Goal: Task Accomplishment & Management: Complete application form

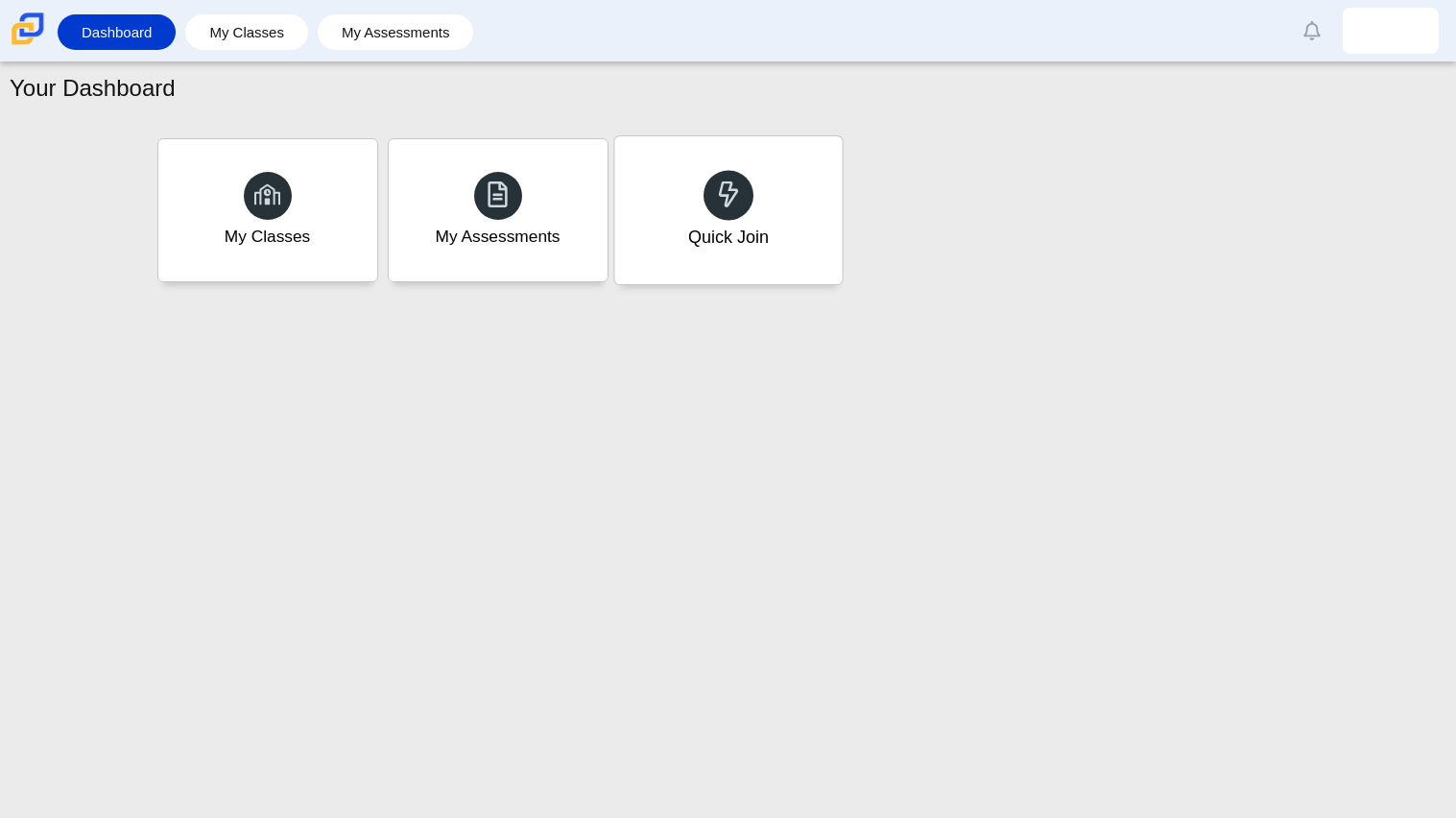
click at [687, 248] on div "Quick Join" at bounding box center [728, 237] width 81 height 25
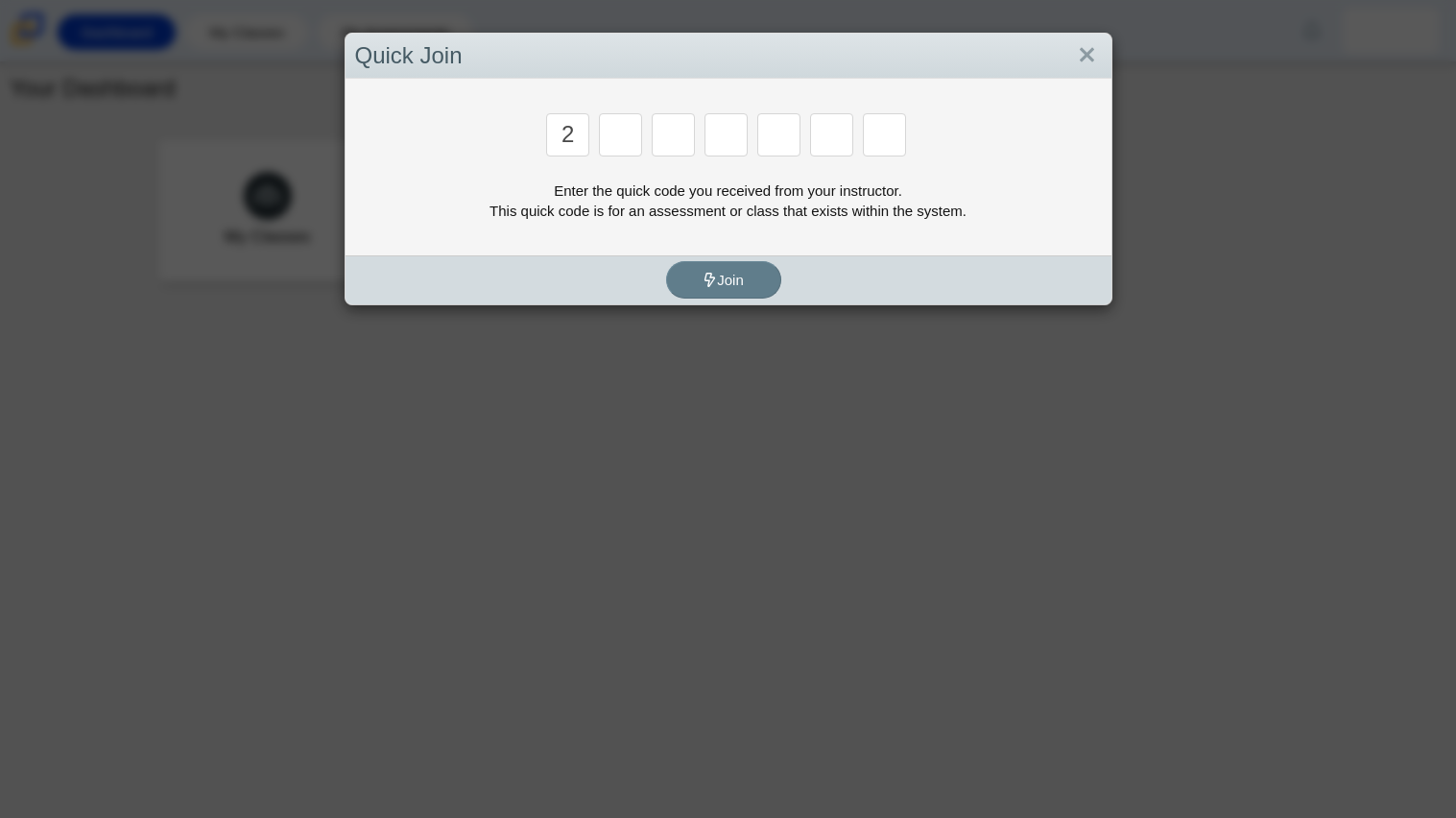
type input "2"
type input "c"
type input "u"
type input "p"
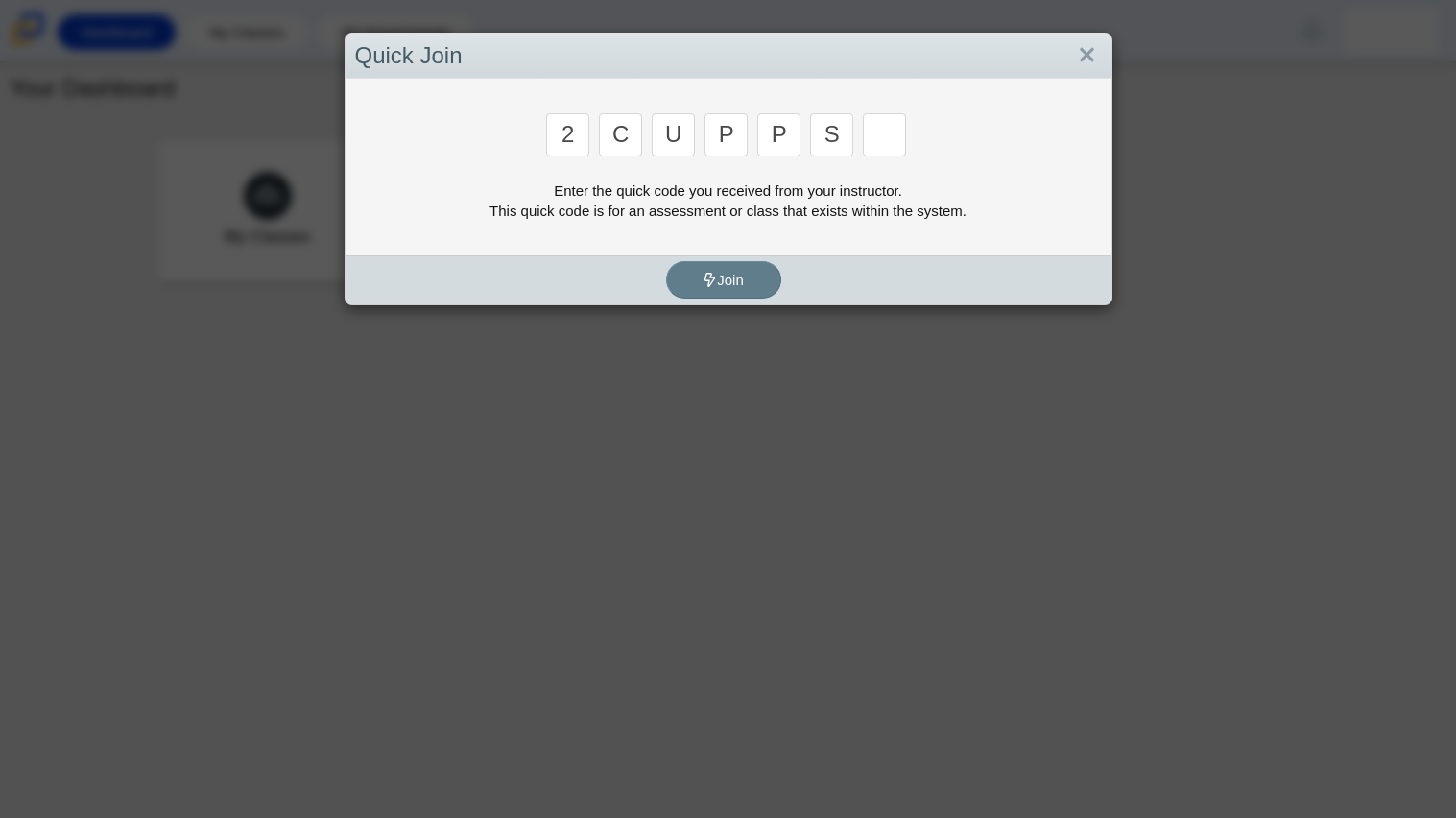
type input "s"
type input "4"
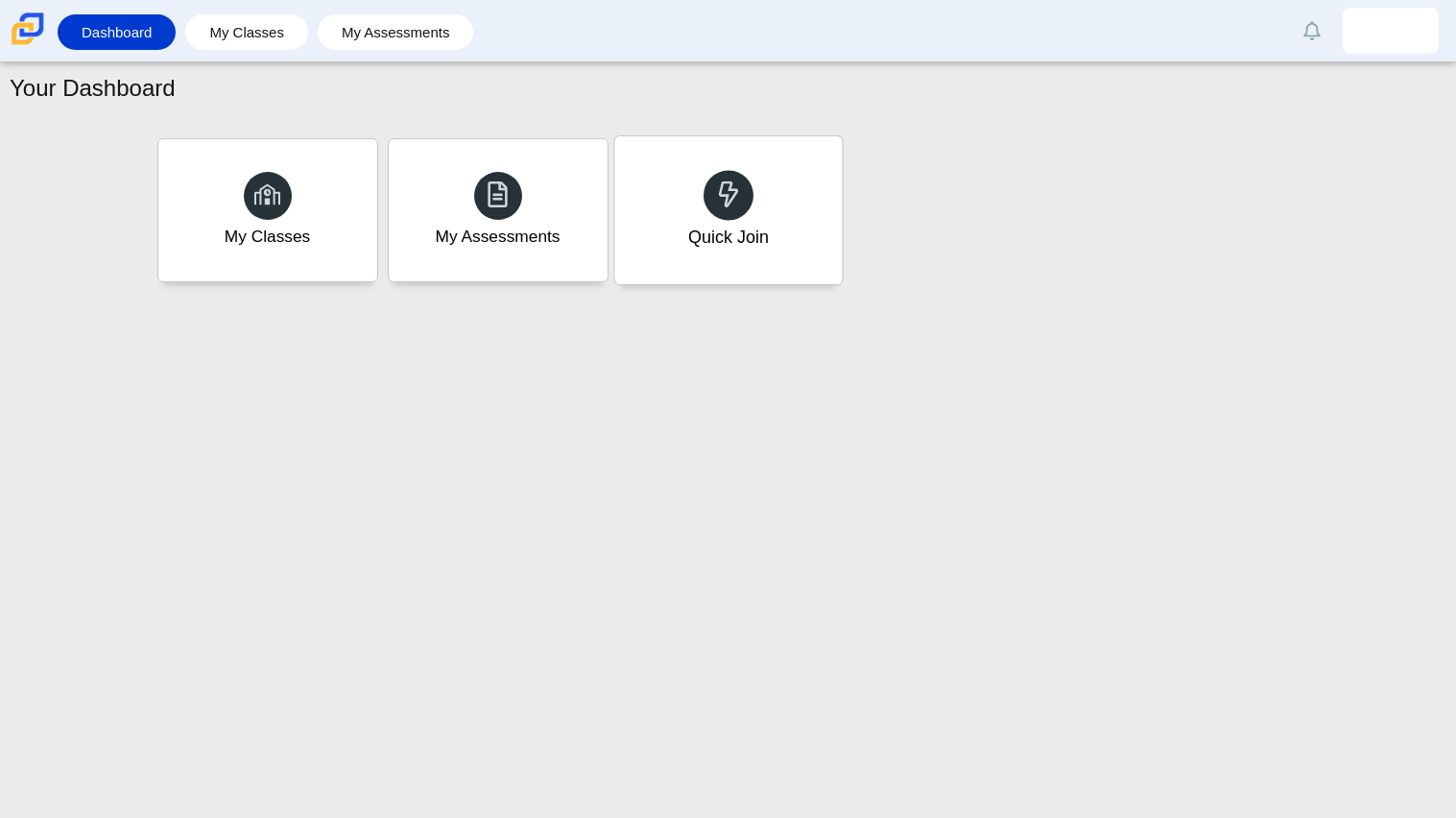
type input "a"
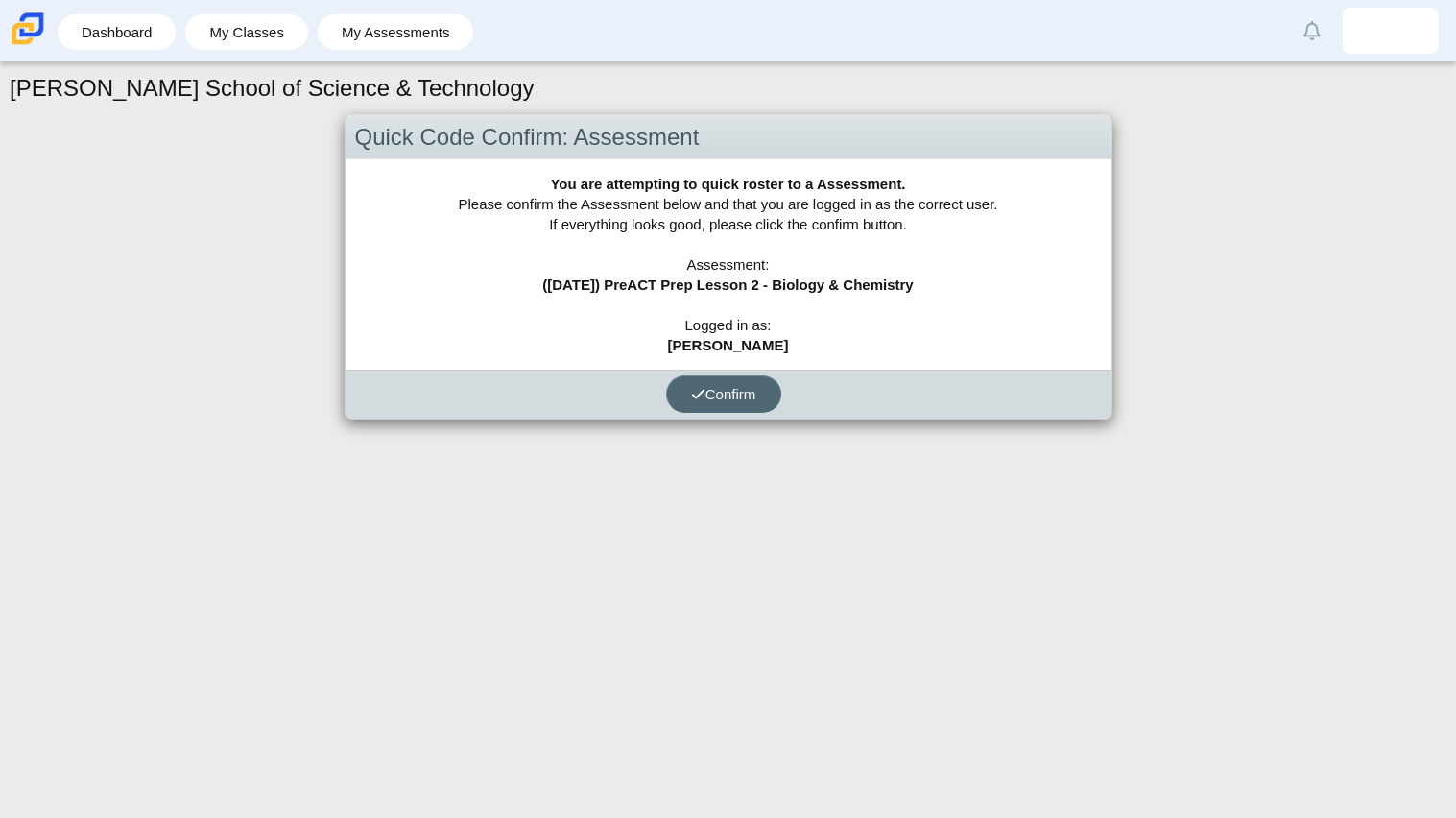
click at [731, 404] on button "Confirm" at bounding box center [724, 394] width 115 height 37
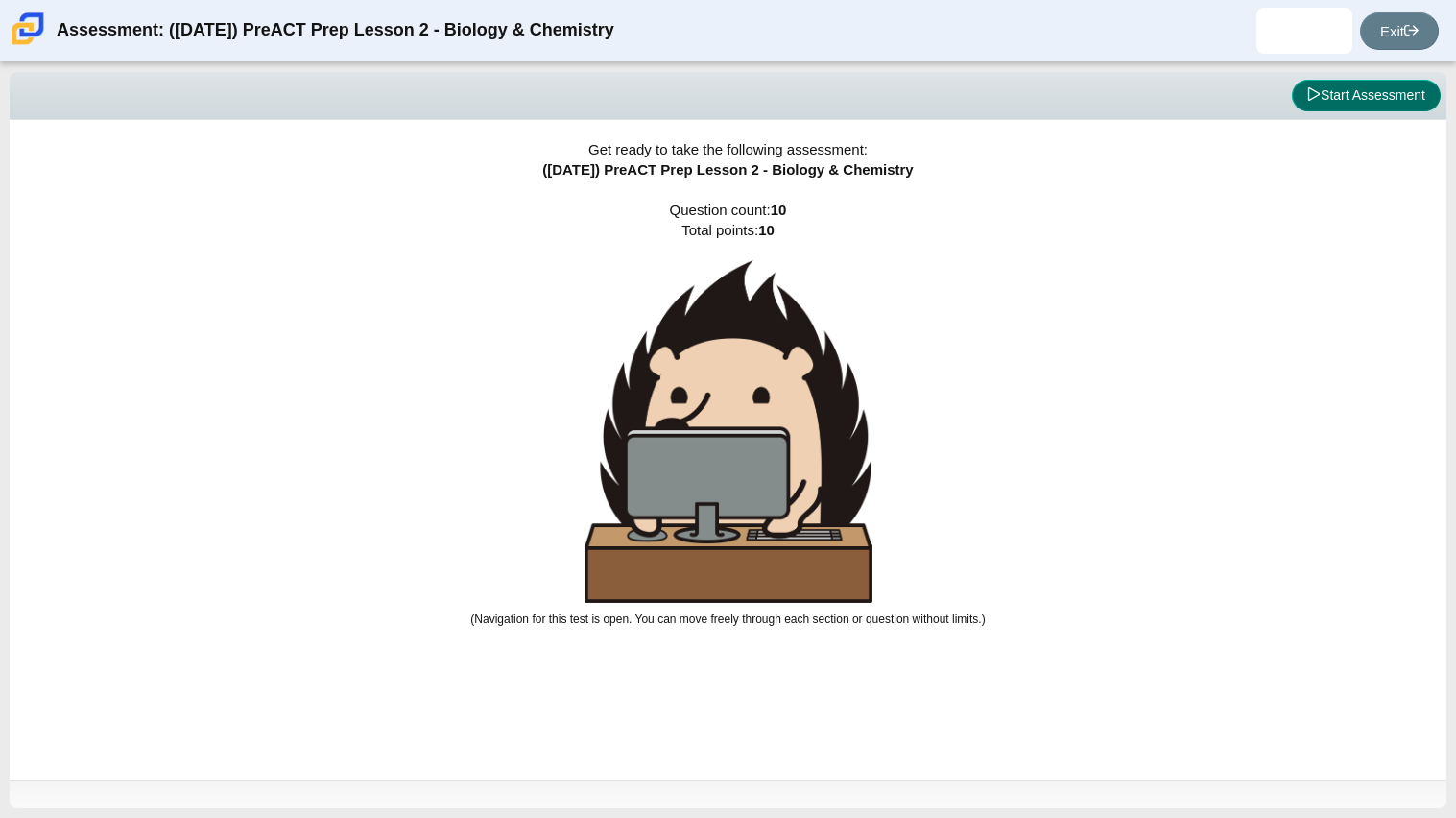
click at [1309, 99] on icon at bounding box center [1315, 94] width 14 height 14
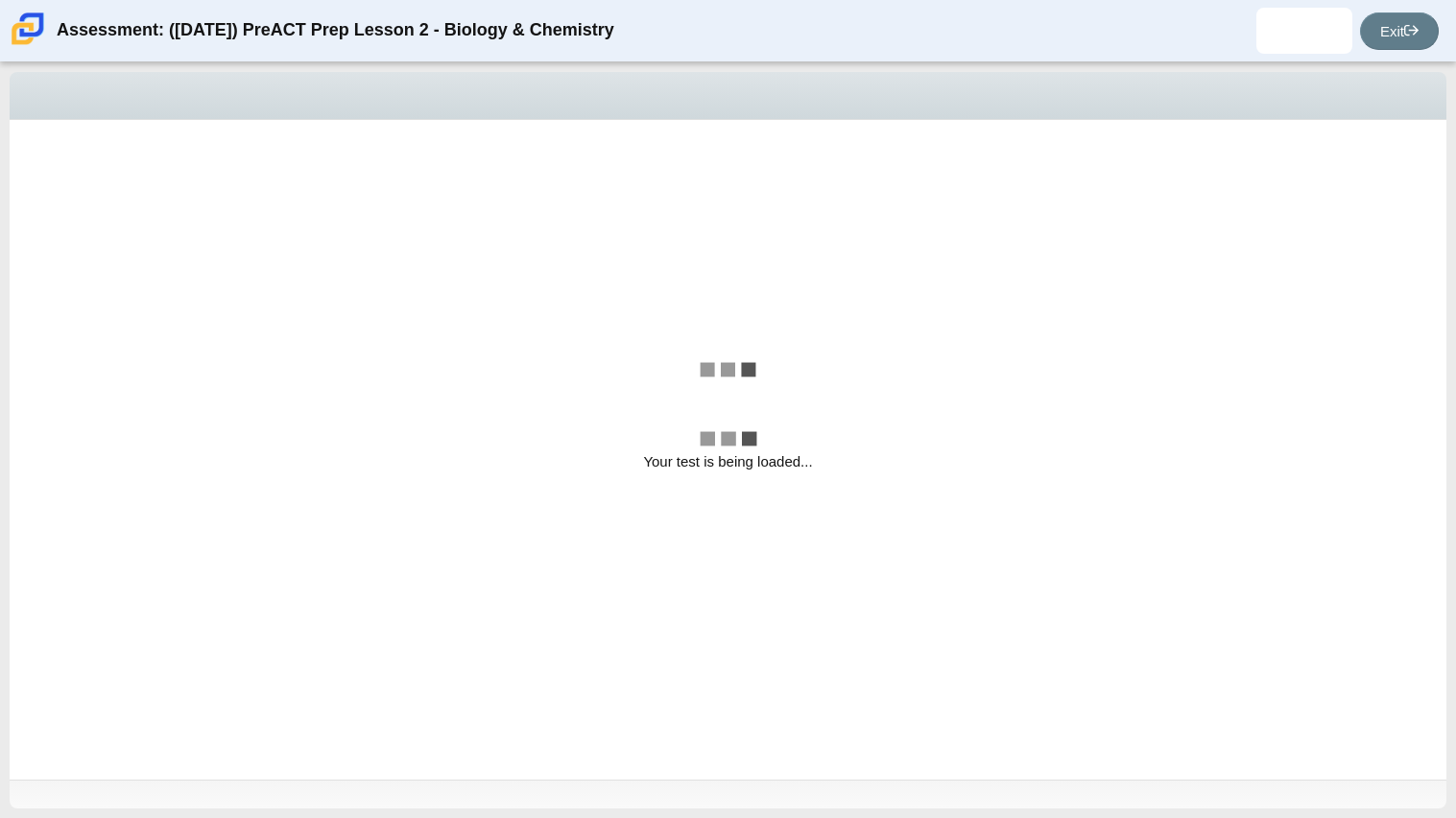
select select "88c27e0d-eae0-4ba9-ac20-9160ce6547ef"
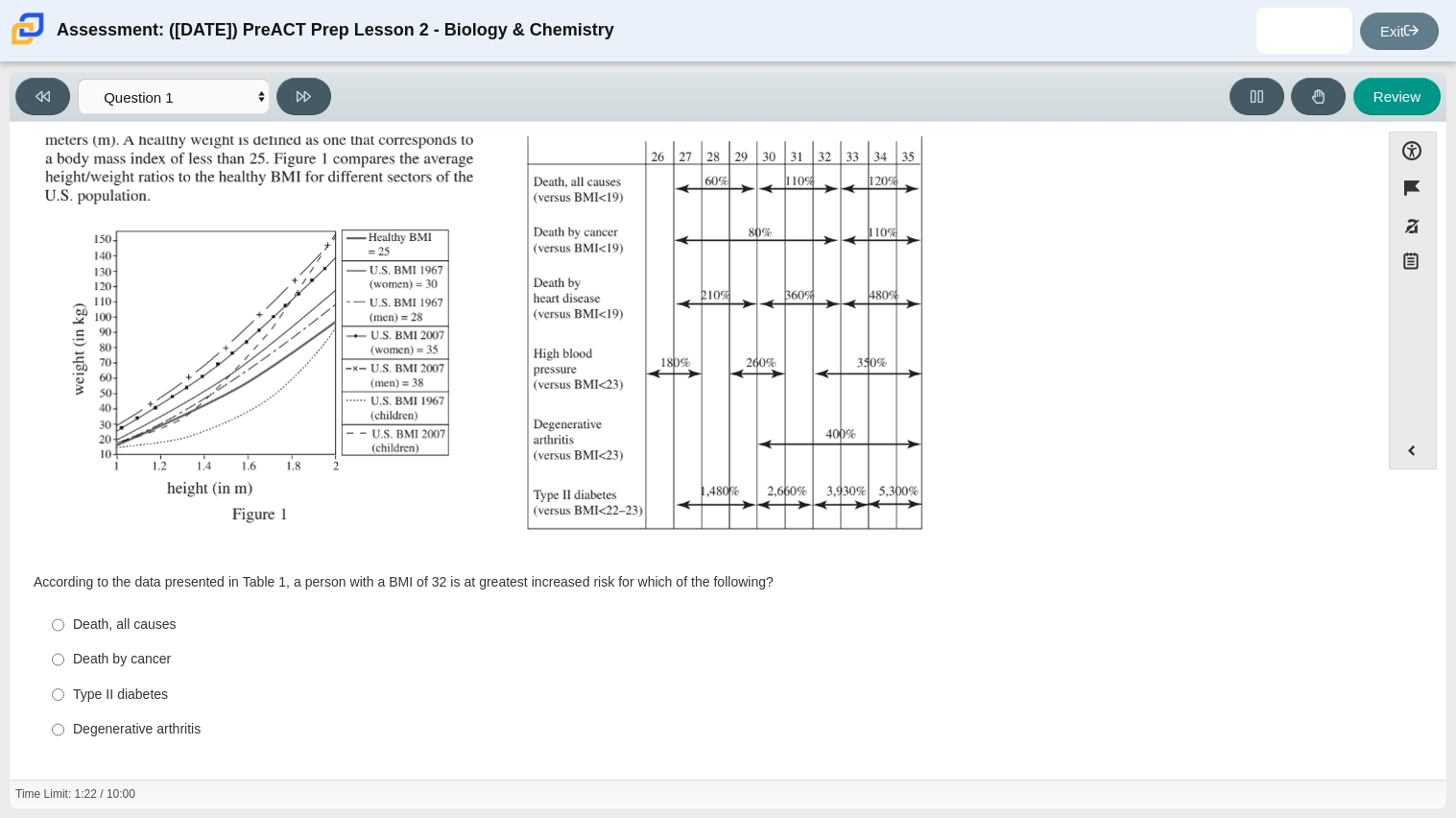
scroll to position [246, 0]
click at [55, 727] on input "Degenerative arthritis Degenerative arthritis" at bounding box center [58, 727] width 13 height 35
radio input "true"
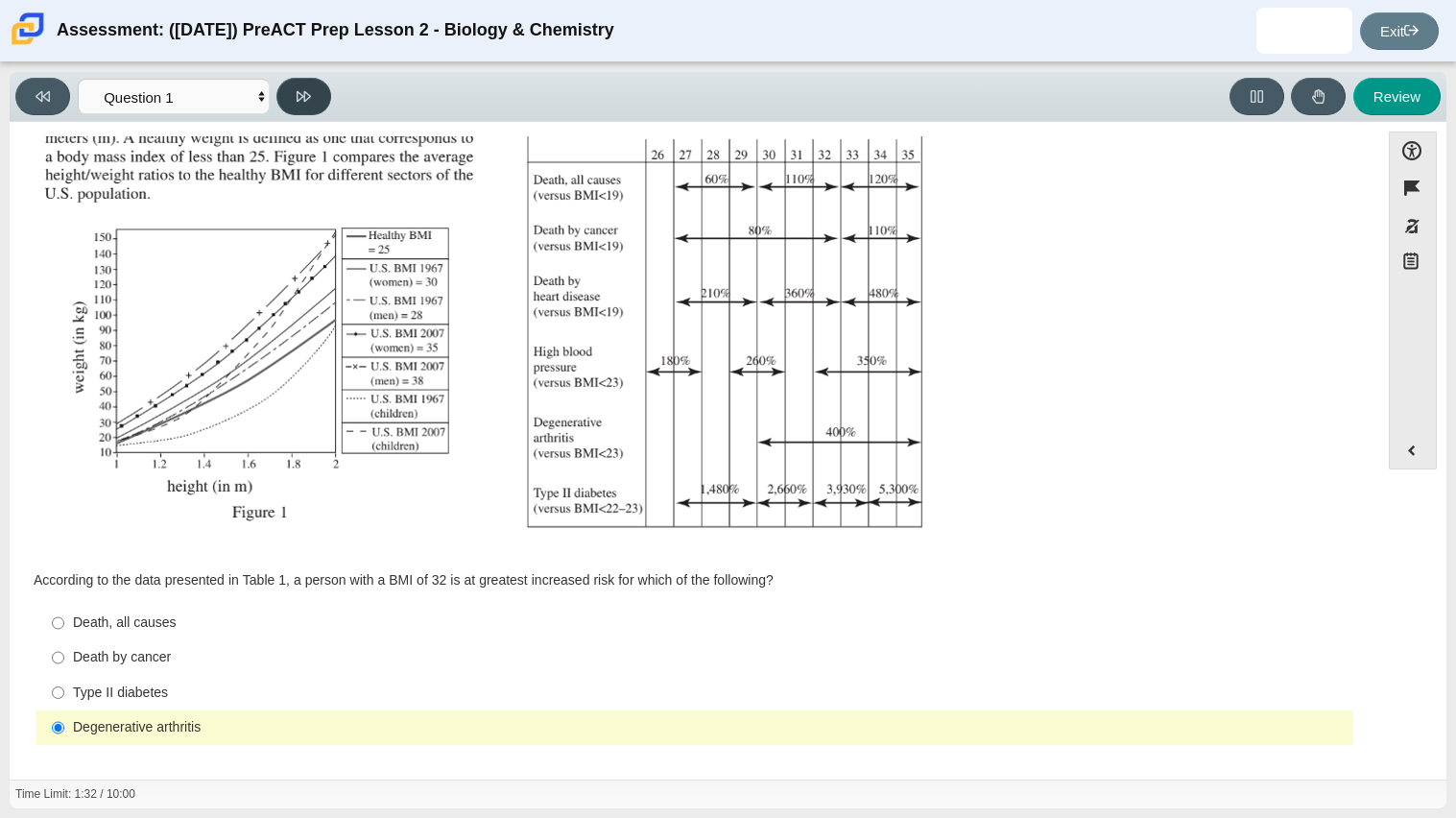
click at [297, 97] on icon at bounding box center [304, 96] width 15 height 11
select select "f31ee183-ab53-48c9-9374-3a18949ab500"
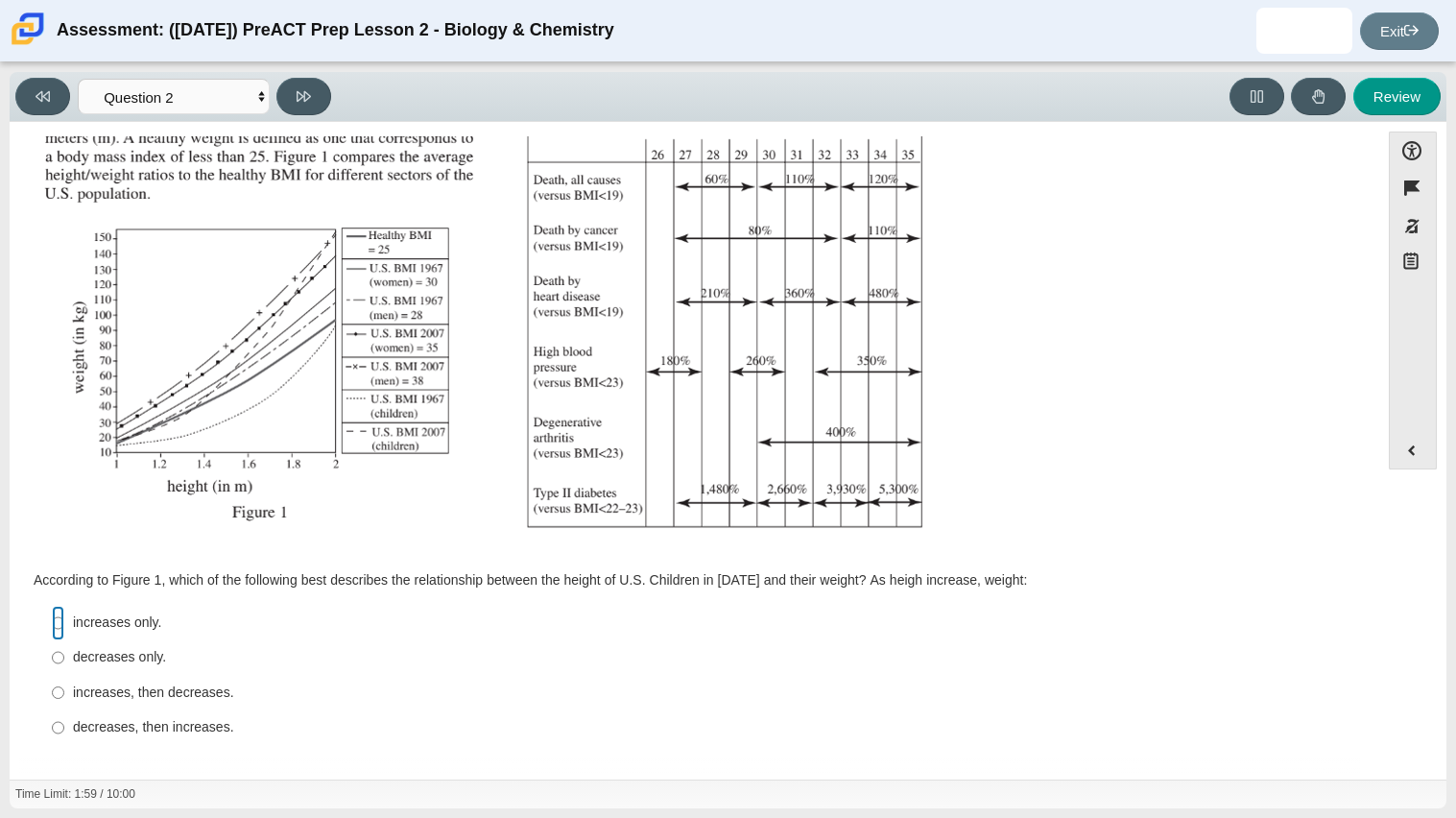
click at [52, 619] on input "increases only. increases only." at bounding box center [58, 623] width 13 height 35
radio input "true"
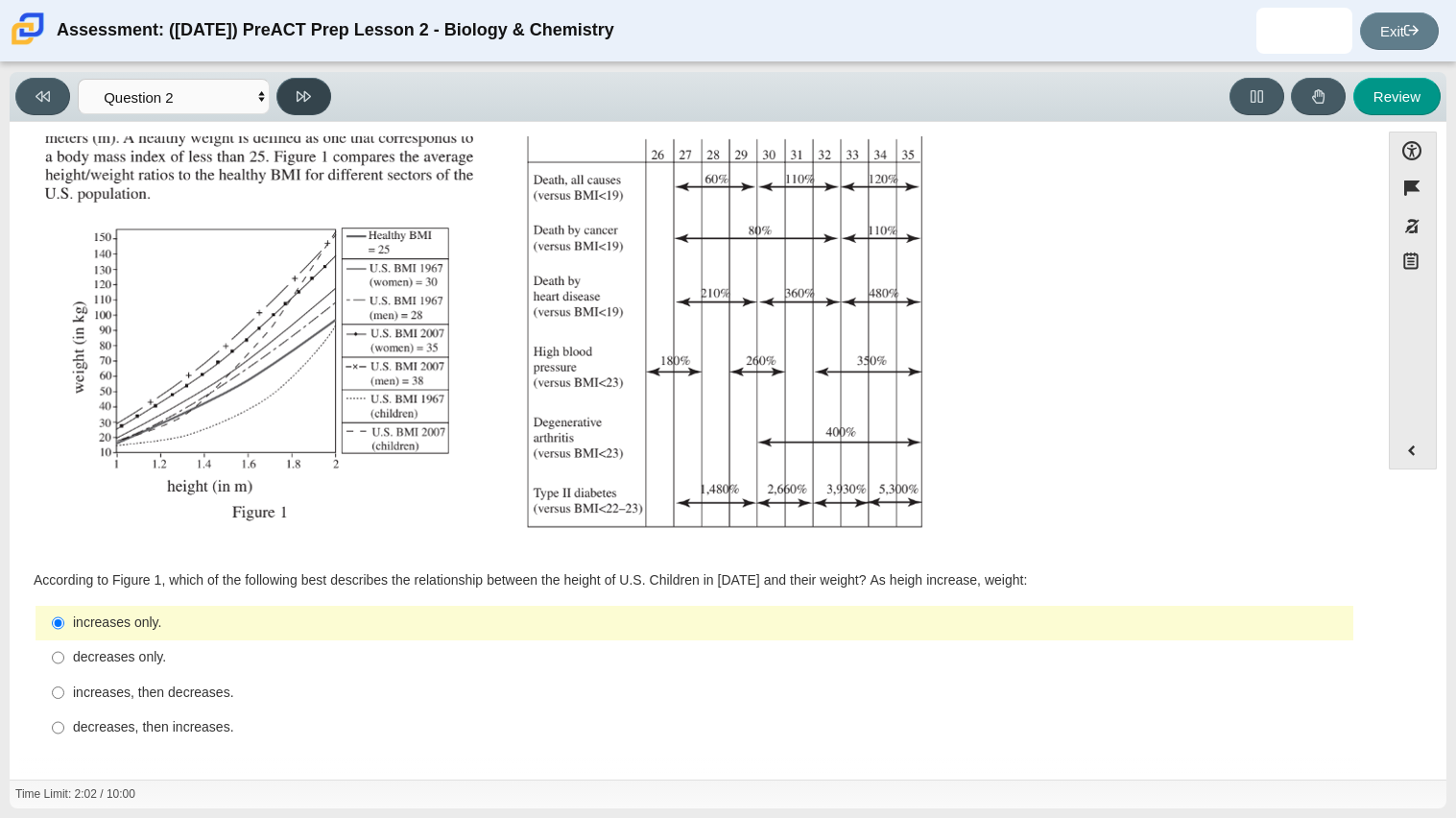
click at [303, 92] on icon at bounding box center [304, 96] width 15 height 15
select select "45e82964-709e-4180-9336-970e18221224"
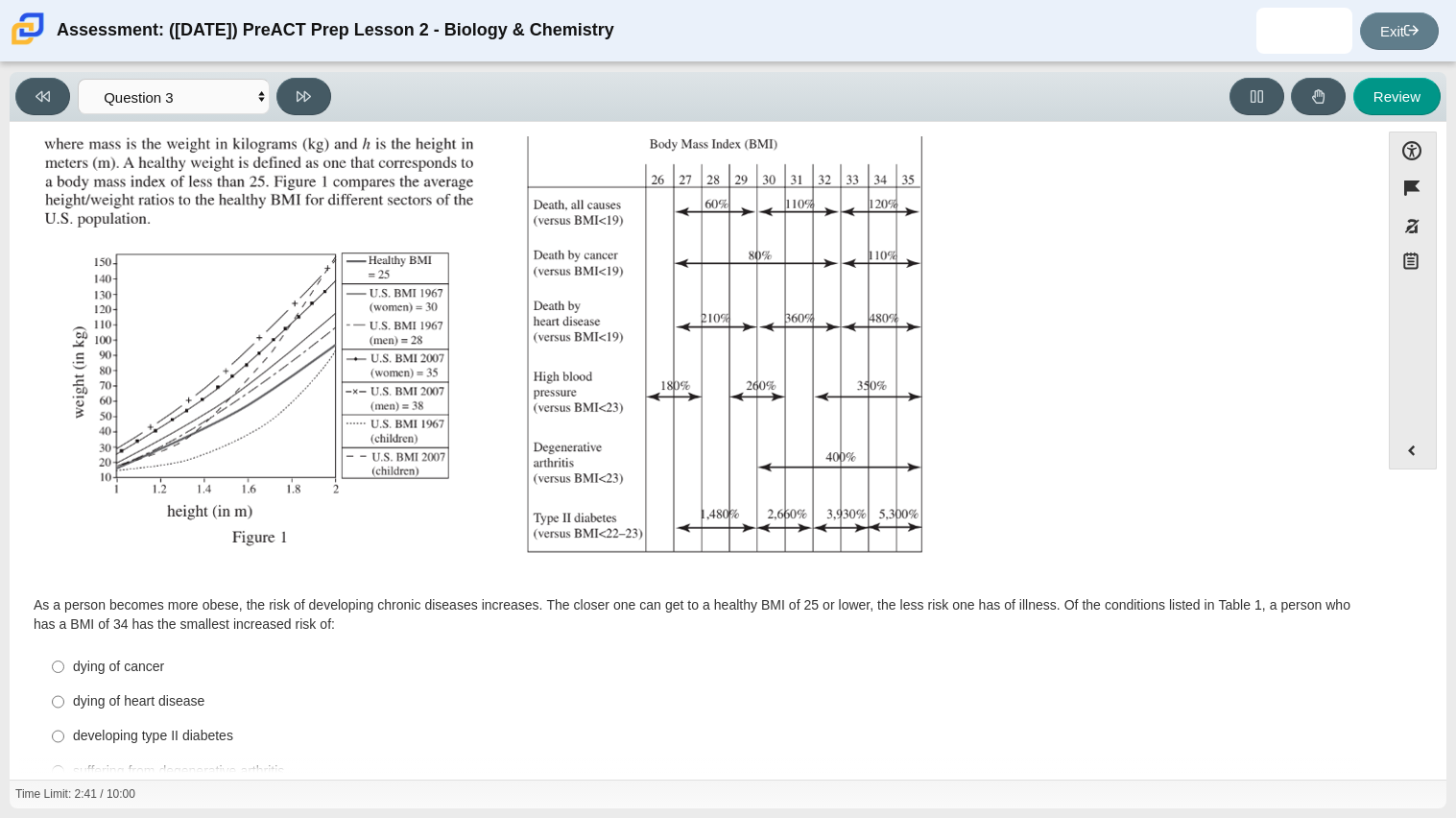
scroll to position [264, 0]
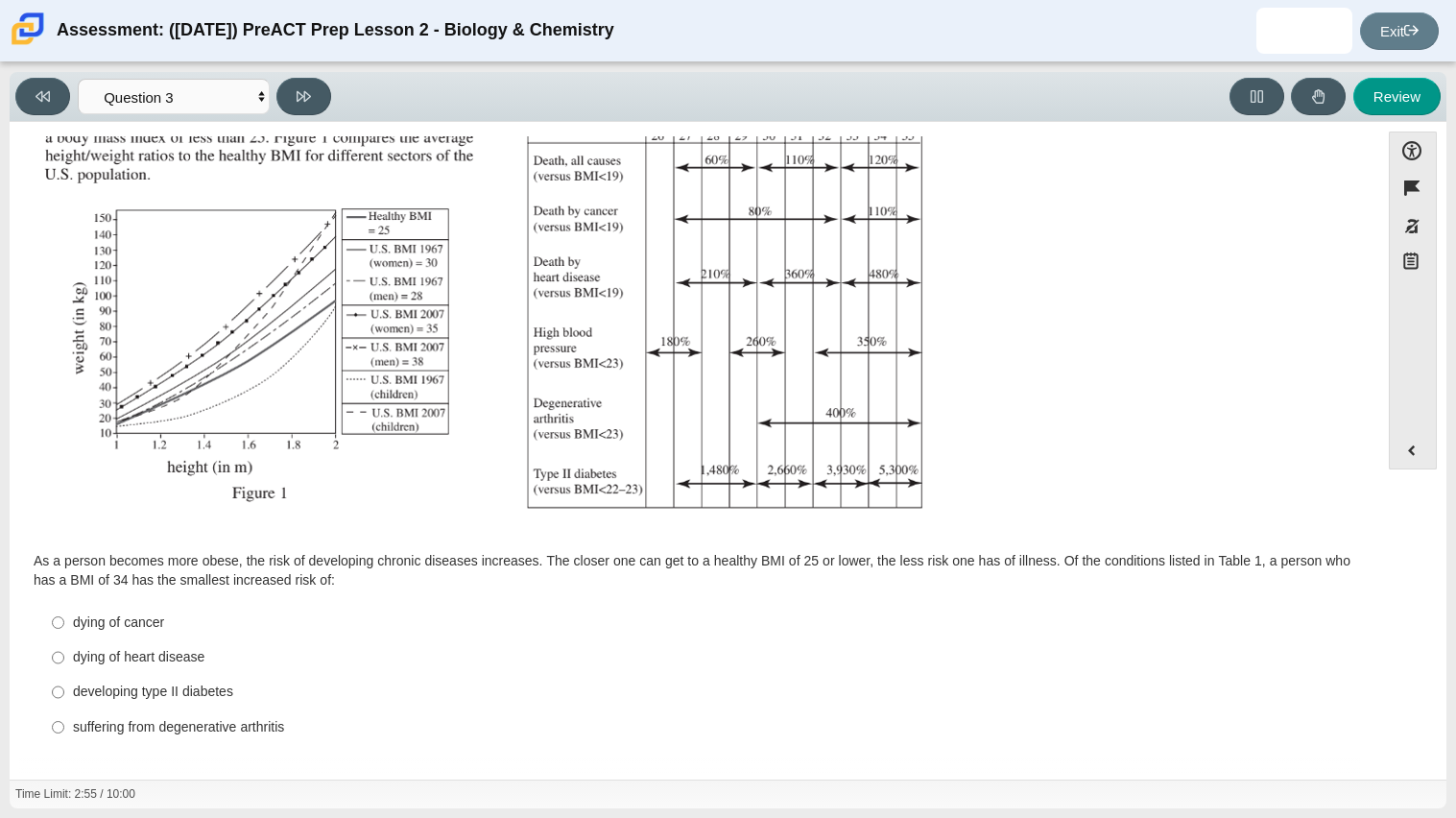
click at [135, 725] on div "suffering from degenerative arthritis" at bounding box center [710, 726] width 1273 height 19
click at [64, 725] on input "suffering from degenerative arthritis suffering from degenerative arthritis" at bounding box center [58, 726] width 13 height 35
radio input "true"
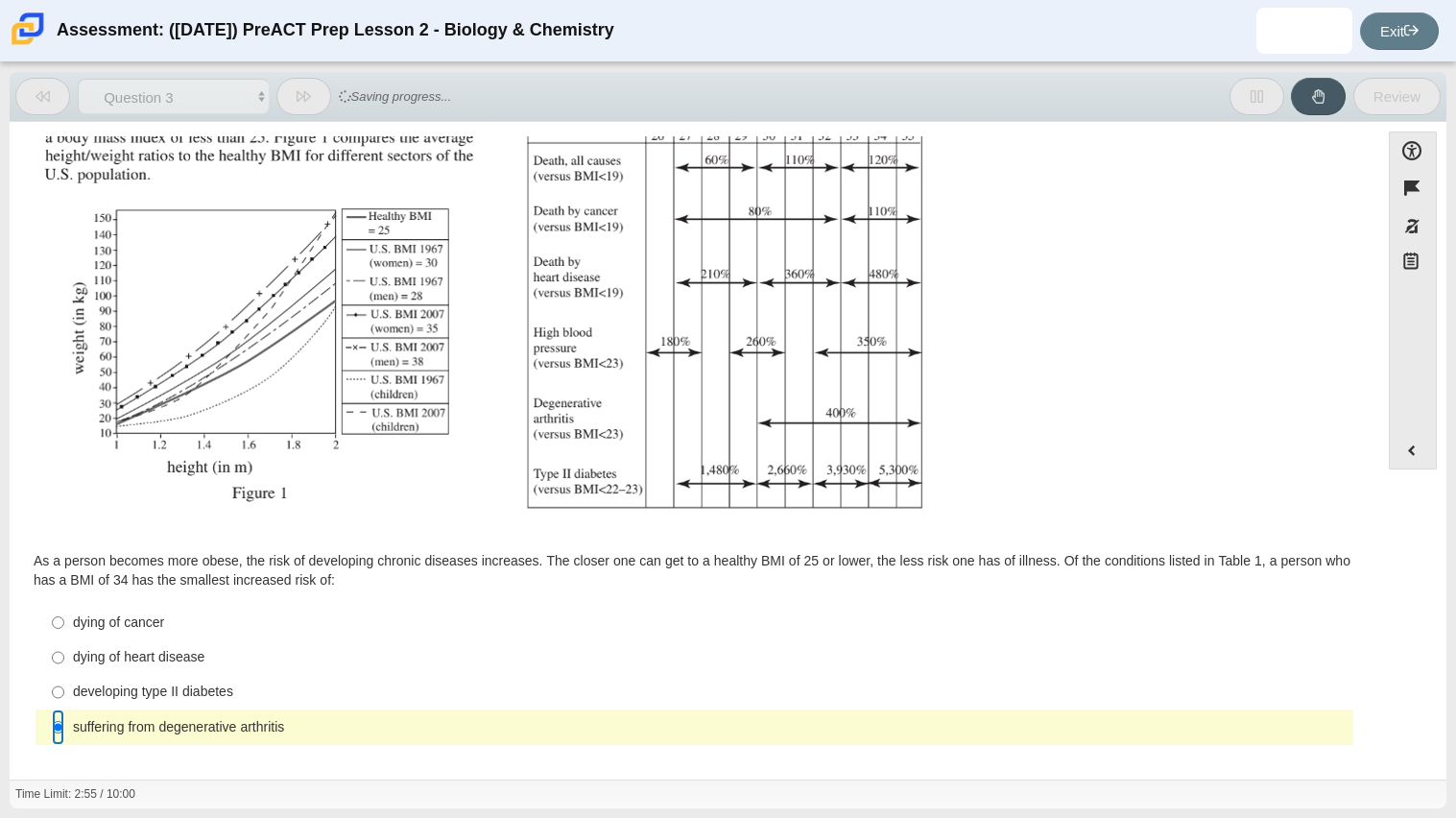
scroll to position [238, 0]
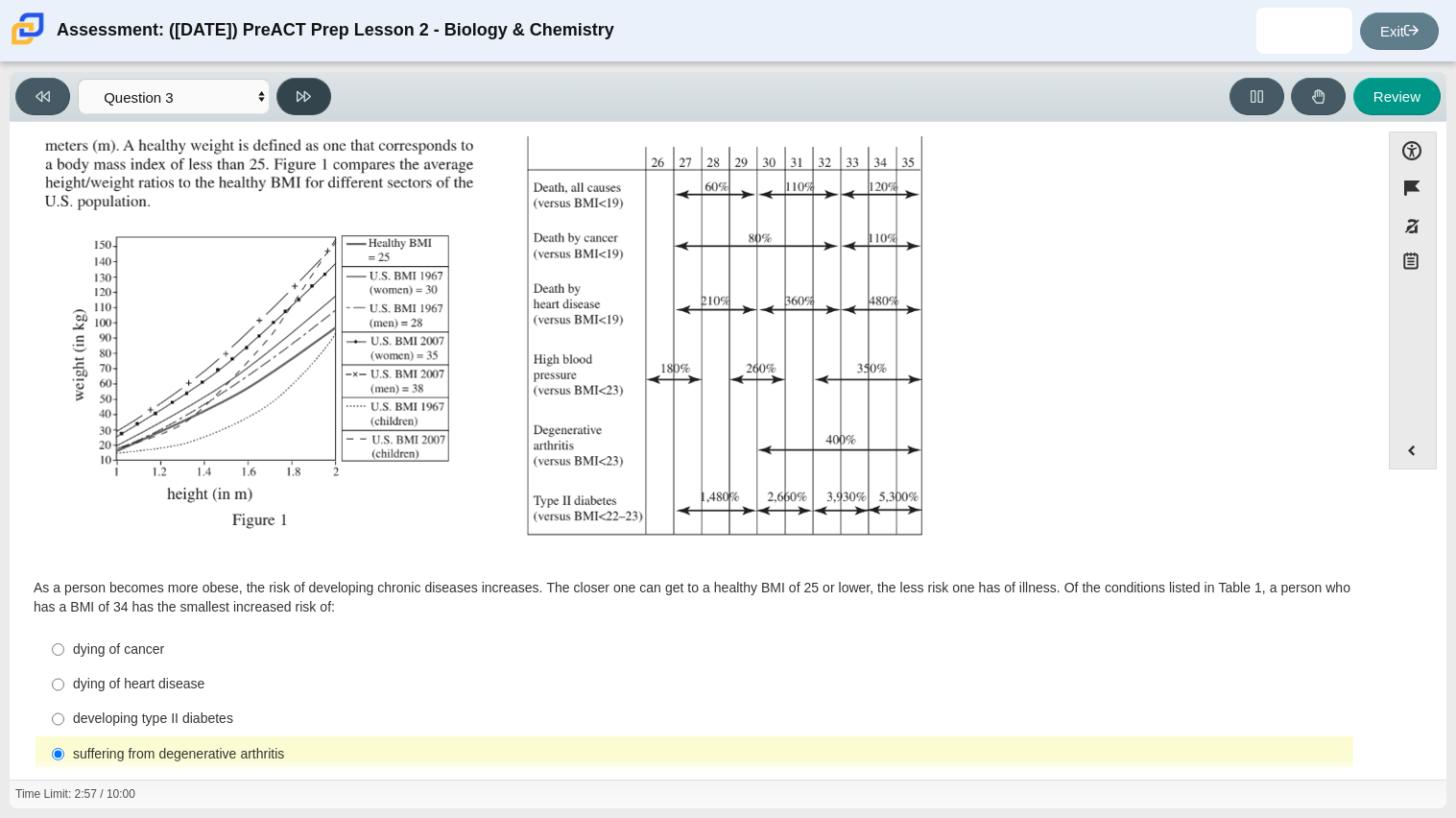
click at [306, 94] on icon at bounding box center [304, 96] width 15 height 15
select select "71dcacfe-cf8b-4cdc-be22-b82c8aec5da2"
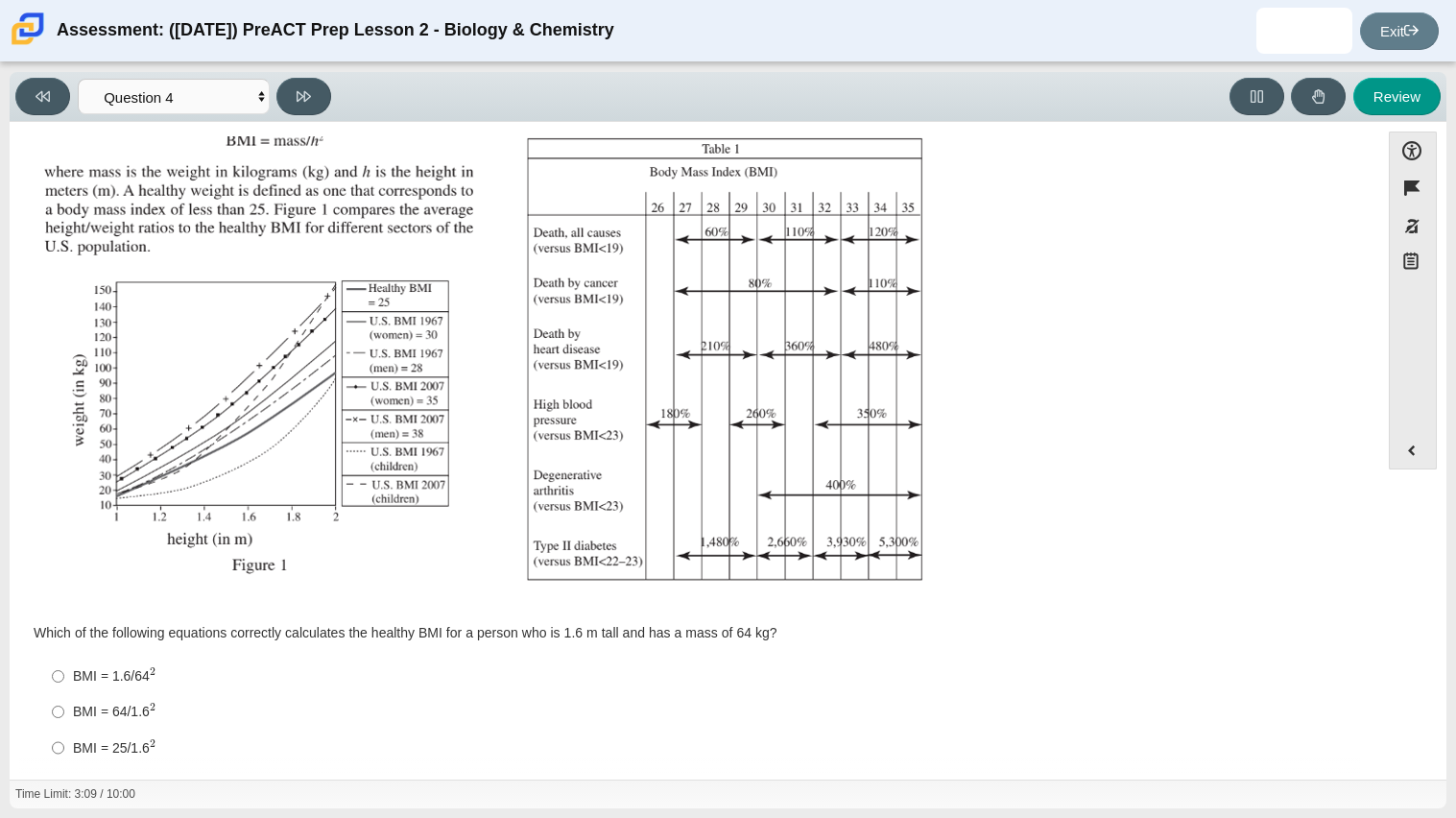
scroll to position [248, 0]
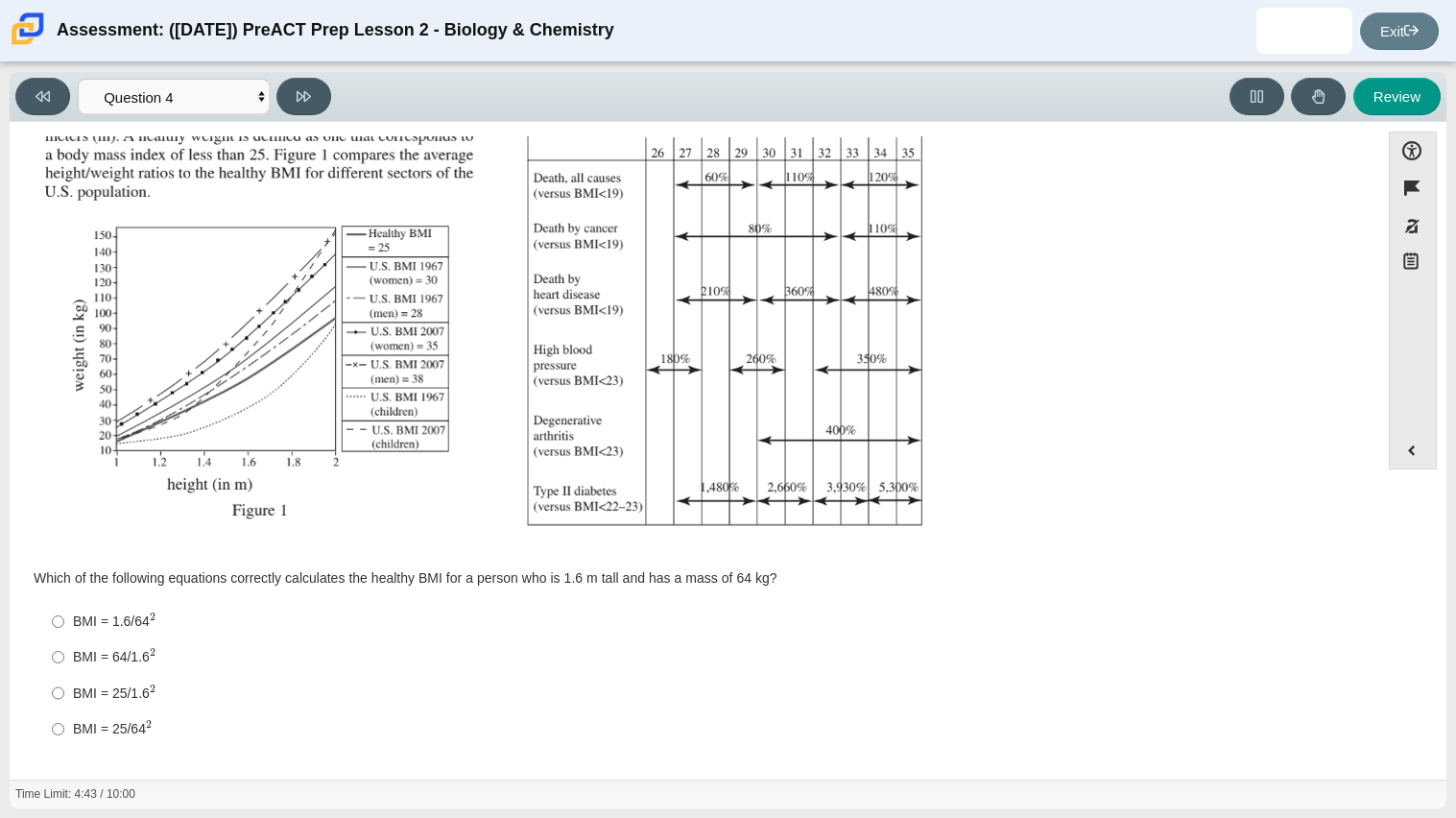
click at [512, 605] on label "BMI = 1.6/64 2 BMI = 1.6/642" at bounding box center [696, 622] width 1315 height 36
click at [64, 605] on input "BMI = 1.6/64 2 BMI = 1.6/642" at bounding box center [58, 622] width 13 height 36
radio input "true"
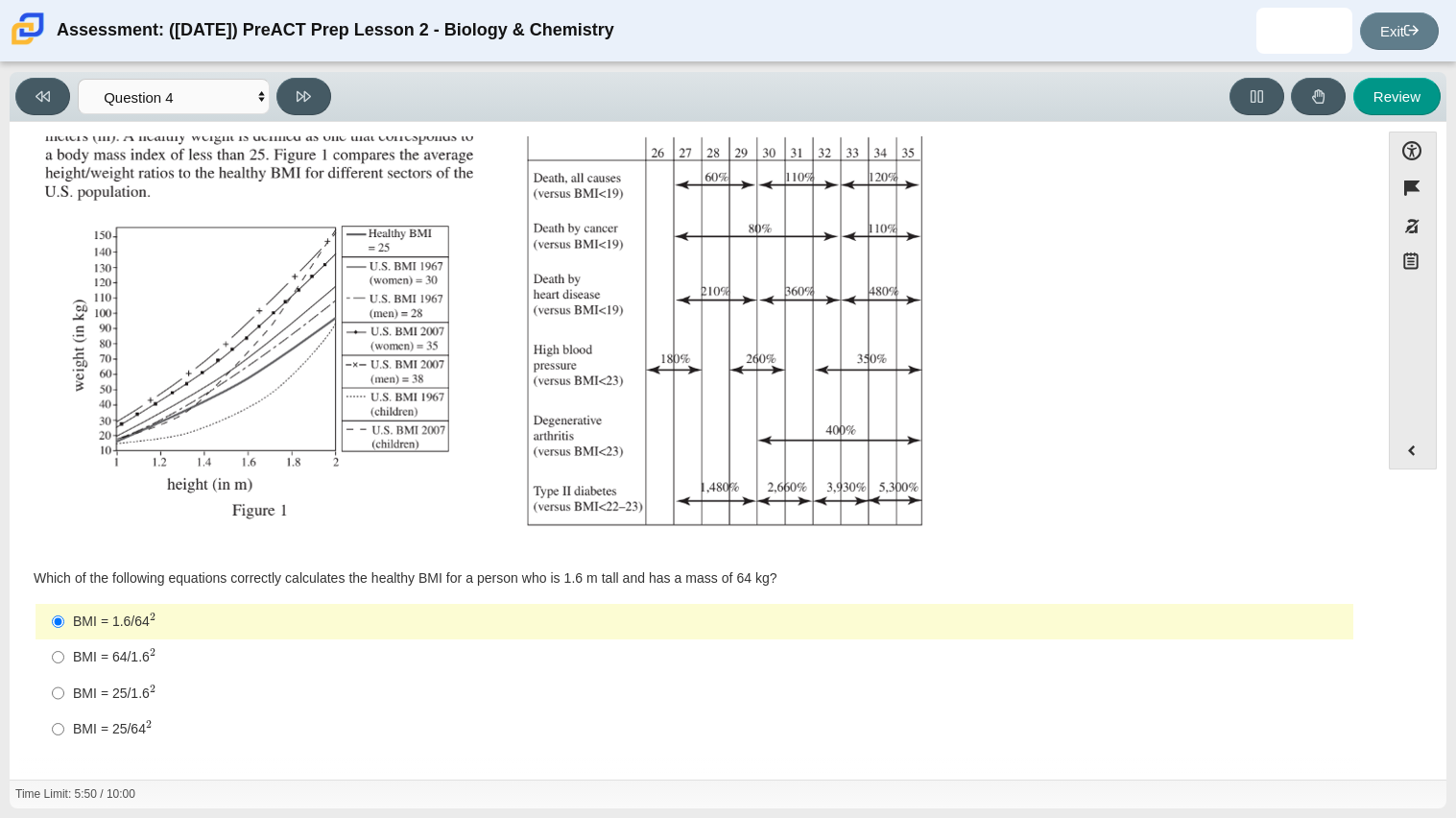
click at [122, 693] on div "BMI = 25/1.6 2" at bounding box center [710, 693] width 1273 height 20
click at [64, 693] on input "BMI = 25/1.6 2 BMI = 25/1.62" at bounding box center [58, 693] width 13 height 36
radio input "true"
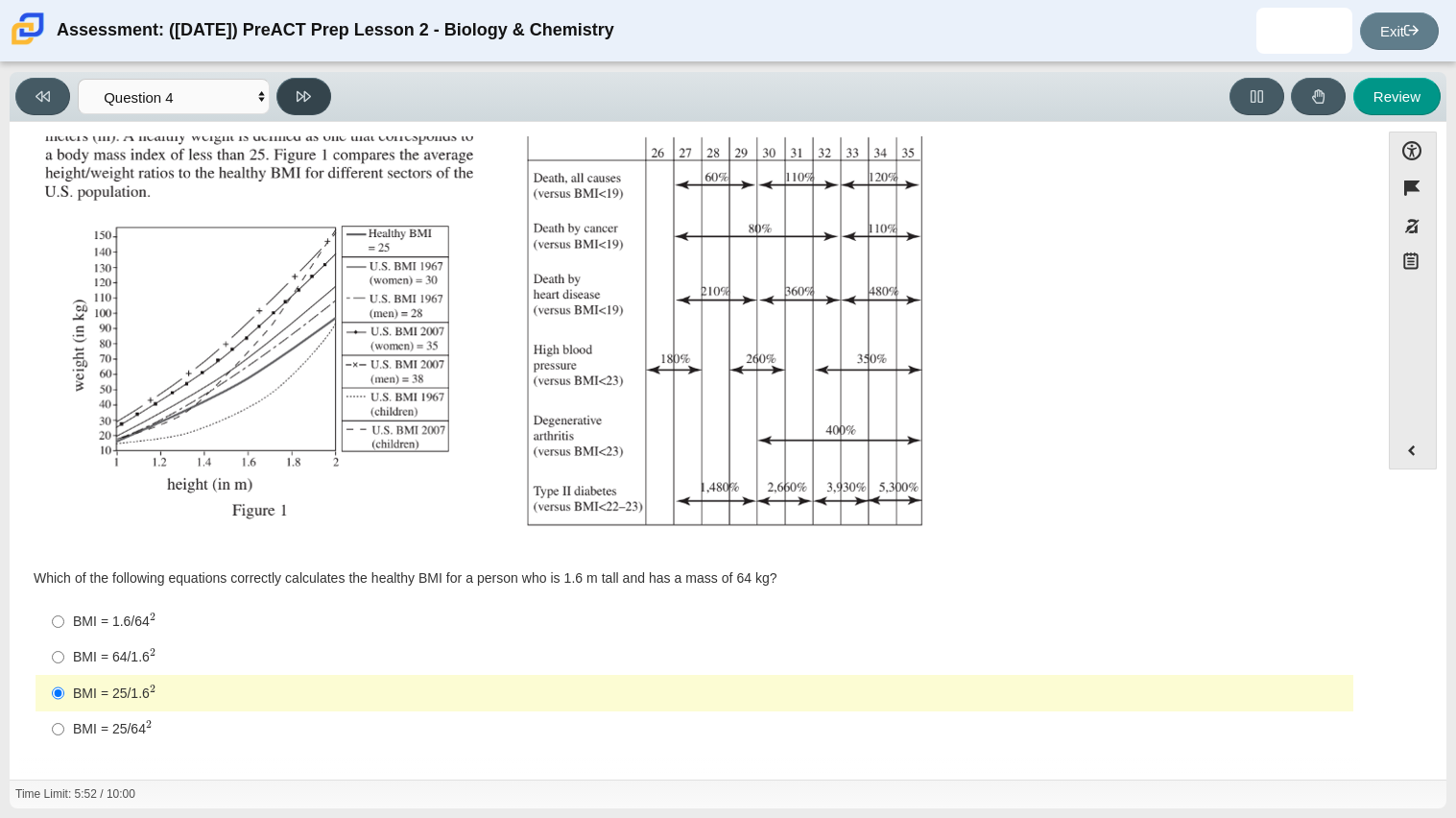
click at [312, 90] on button at bounding box center [303, 97] width 54 height 37
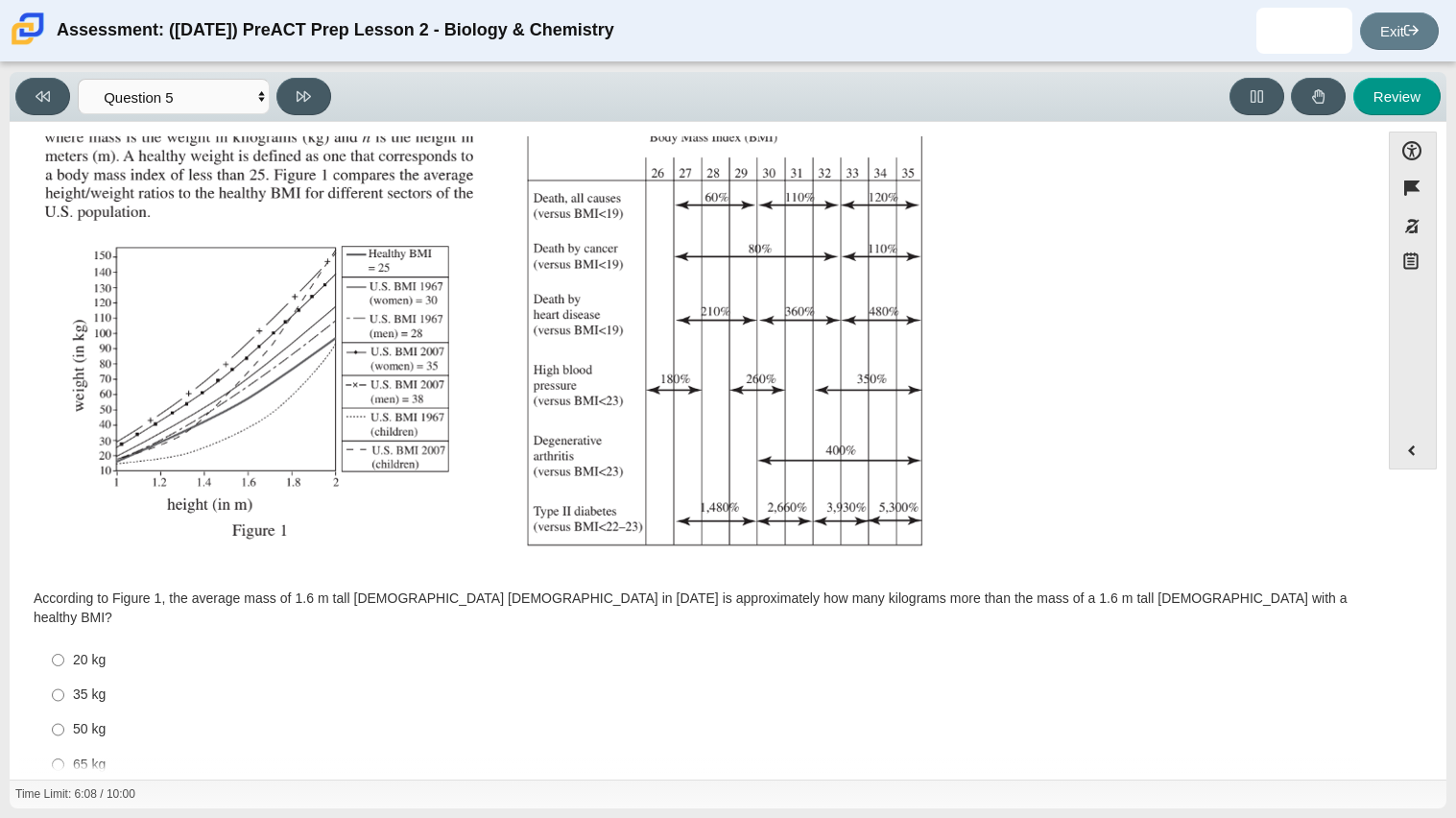
scroll to position [228, 0]
click at [41, 105] on button at bounding box center [42, 97] width 54 height 37
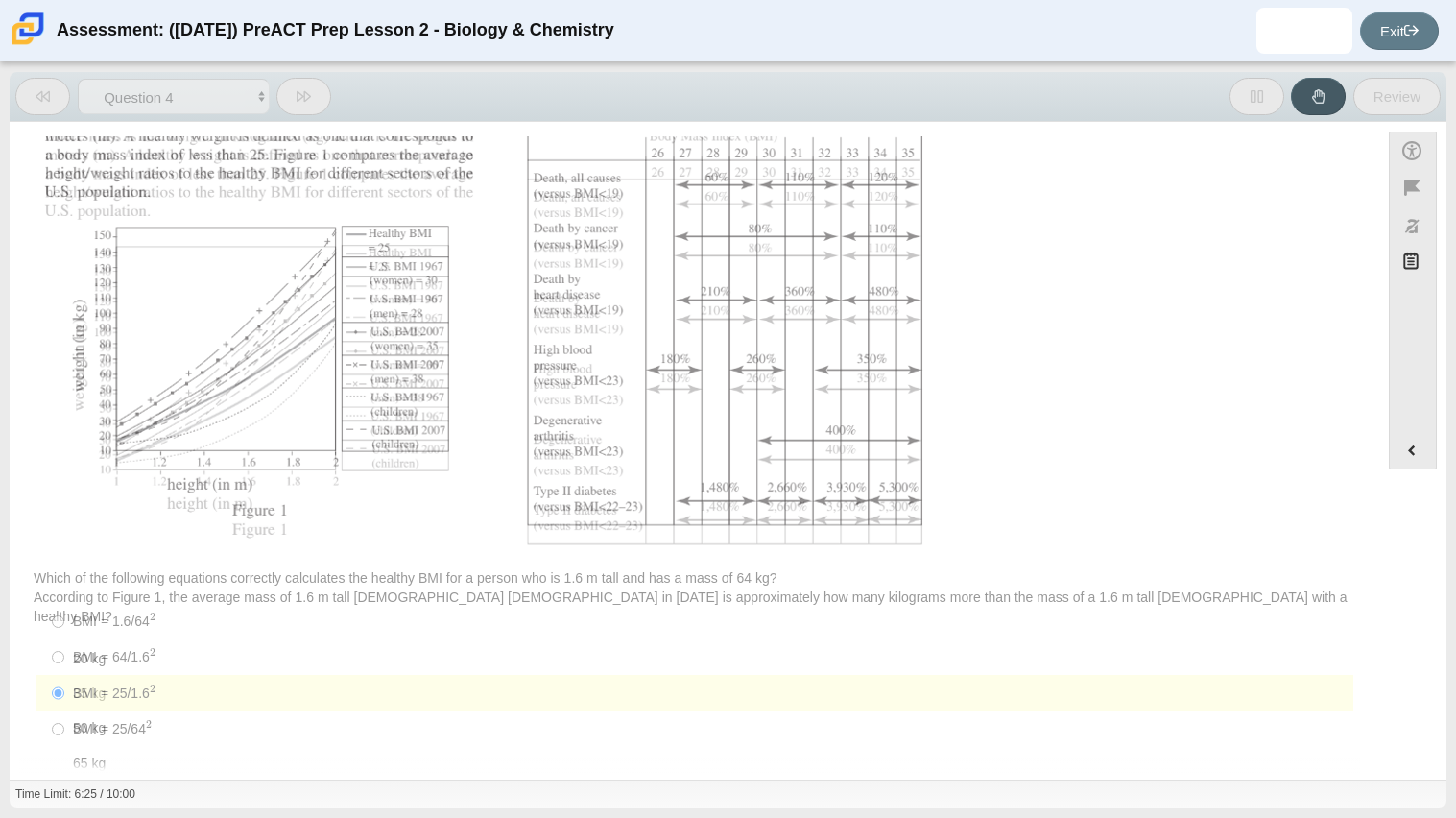
click at [41, 105] on button at bounding box center [42, 97] width 54 height 37
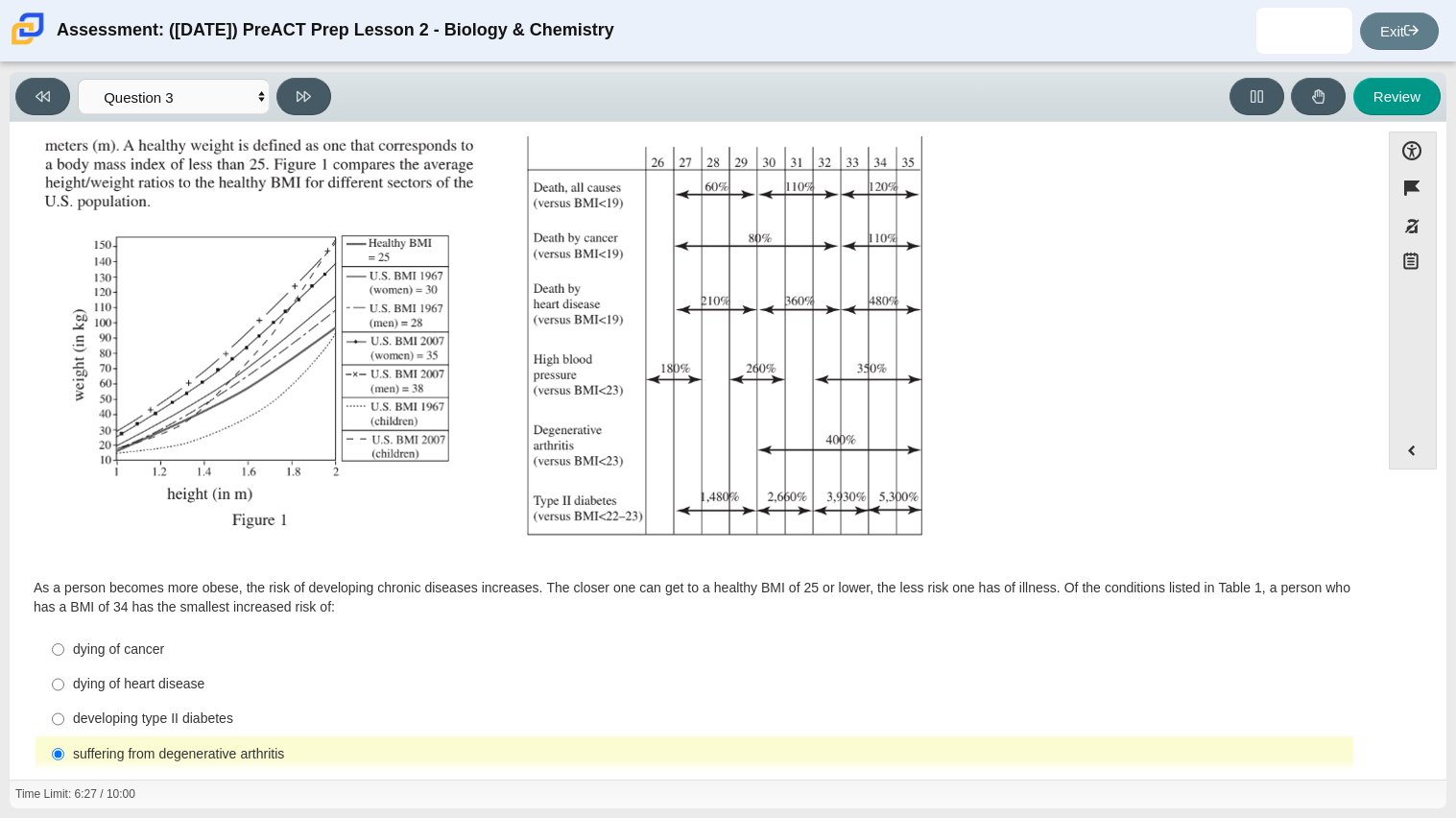
scroll to position [264, 0]
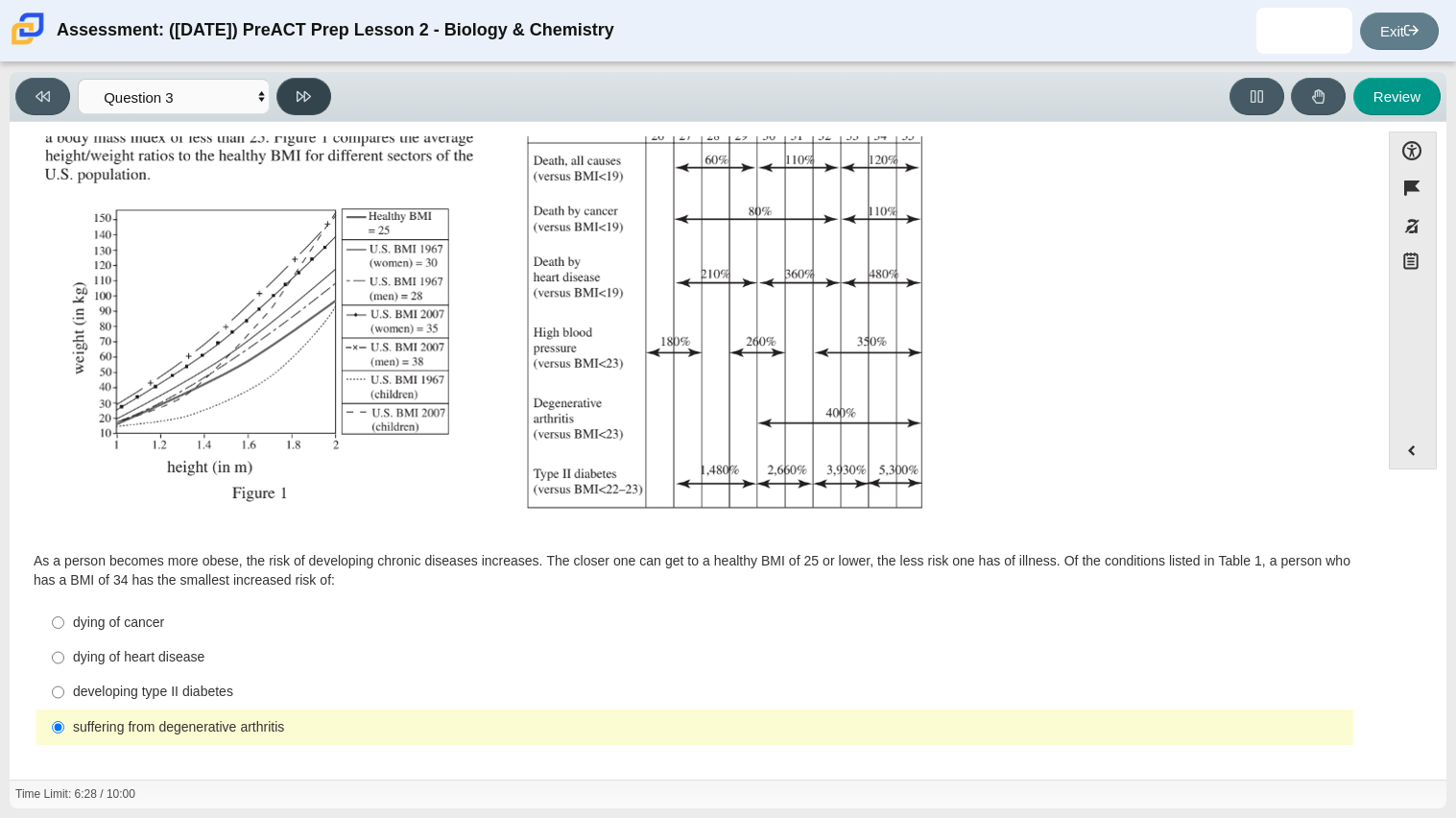
click at [297, 101] on icon at bounding box center [304, 96] width 15 height 15
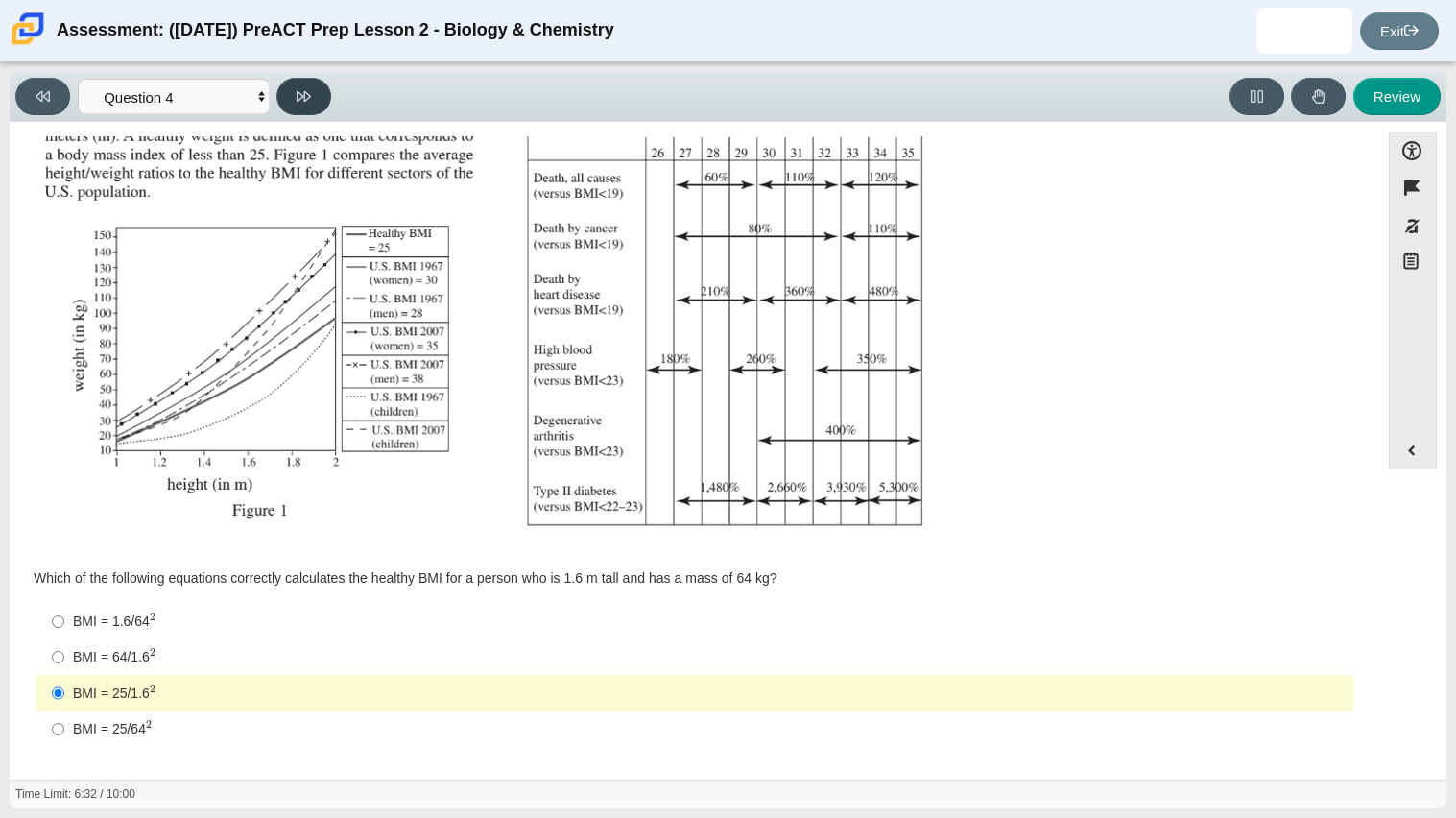
click at [297, 101] on icon at bounding box center [304, 96] width 15 height 15
select select "c6558c8b-086a-4b4c-b582-9428309971ba"
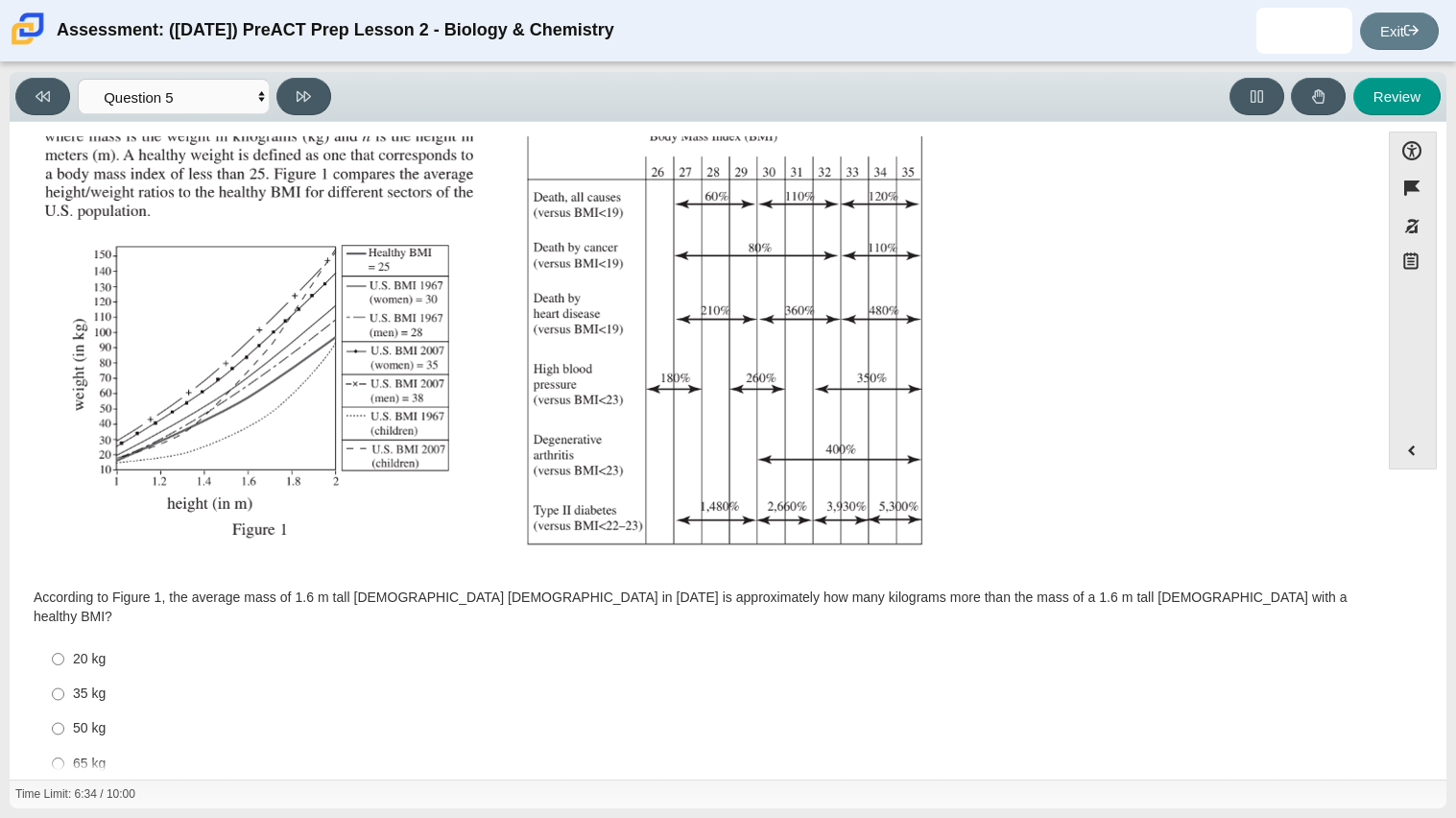
scroll to position [246, 0]
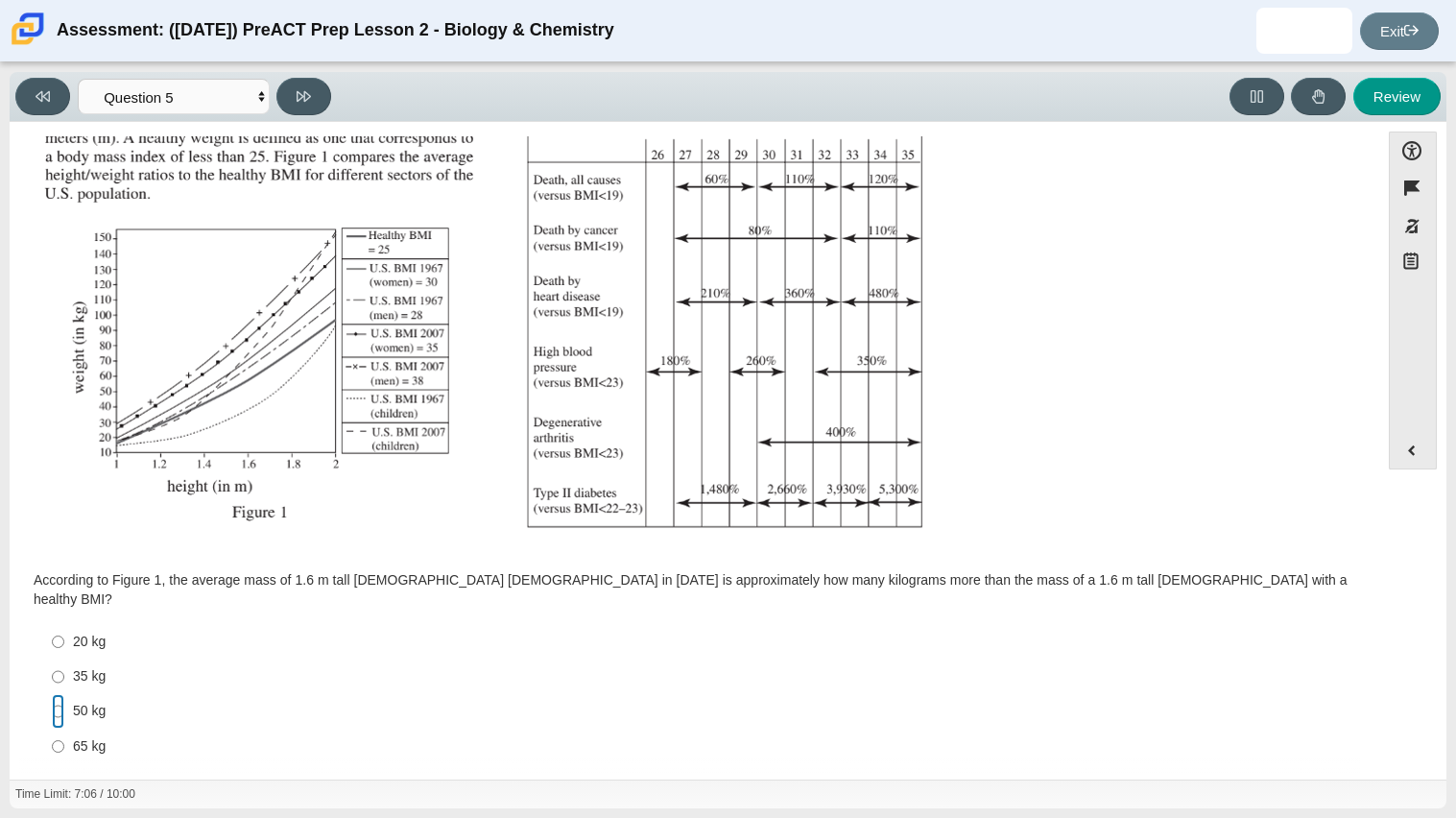
click at [52, 694] on input "50 kg 50 kg" at bounding box center [58, 710] width 13 height 35
radio input "true"
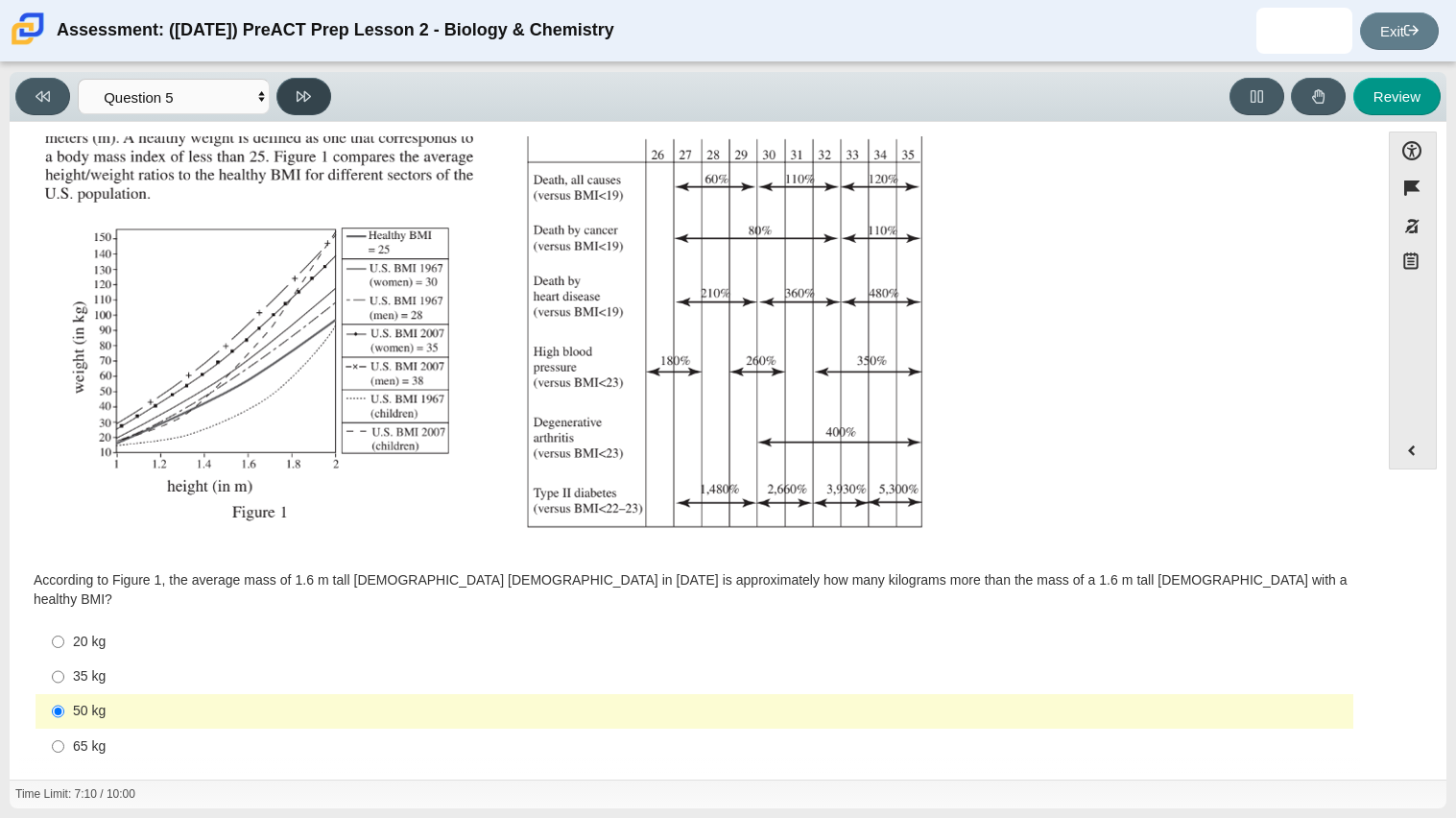
click at [295, 103] on button at bounding box center [303, 97] width 54 height 37
select select "74d98ab6-2529-481e-9250-4e9263ec31cd"
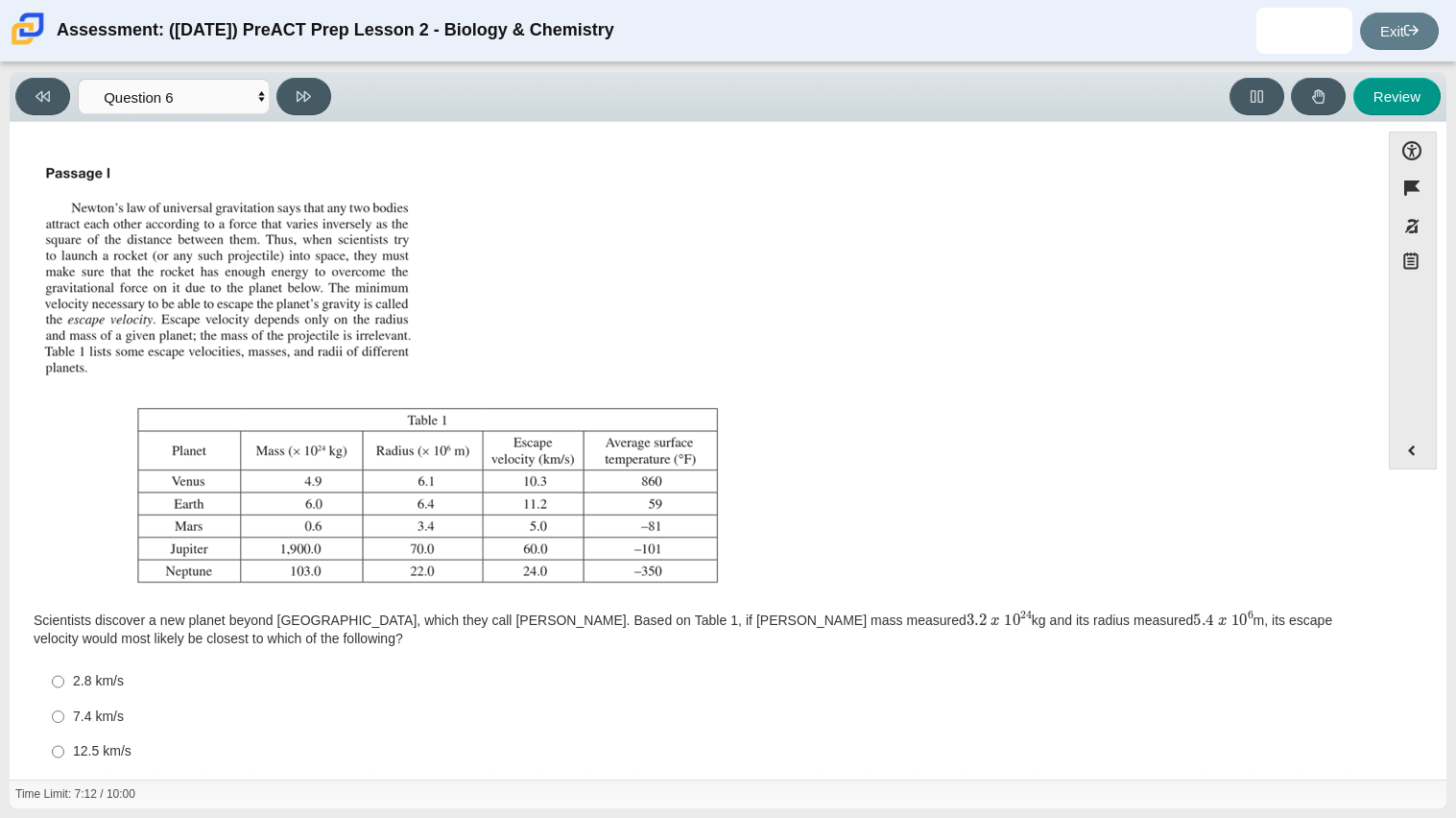
scroll to position [58, 0]
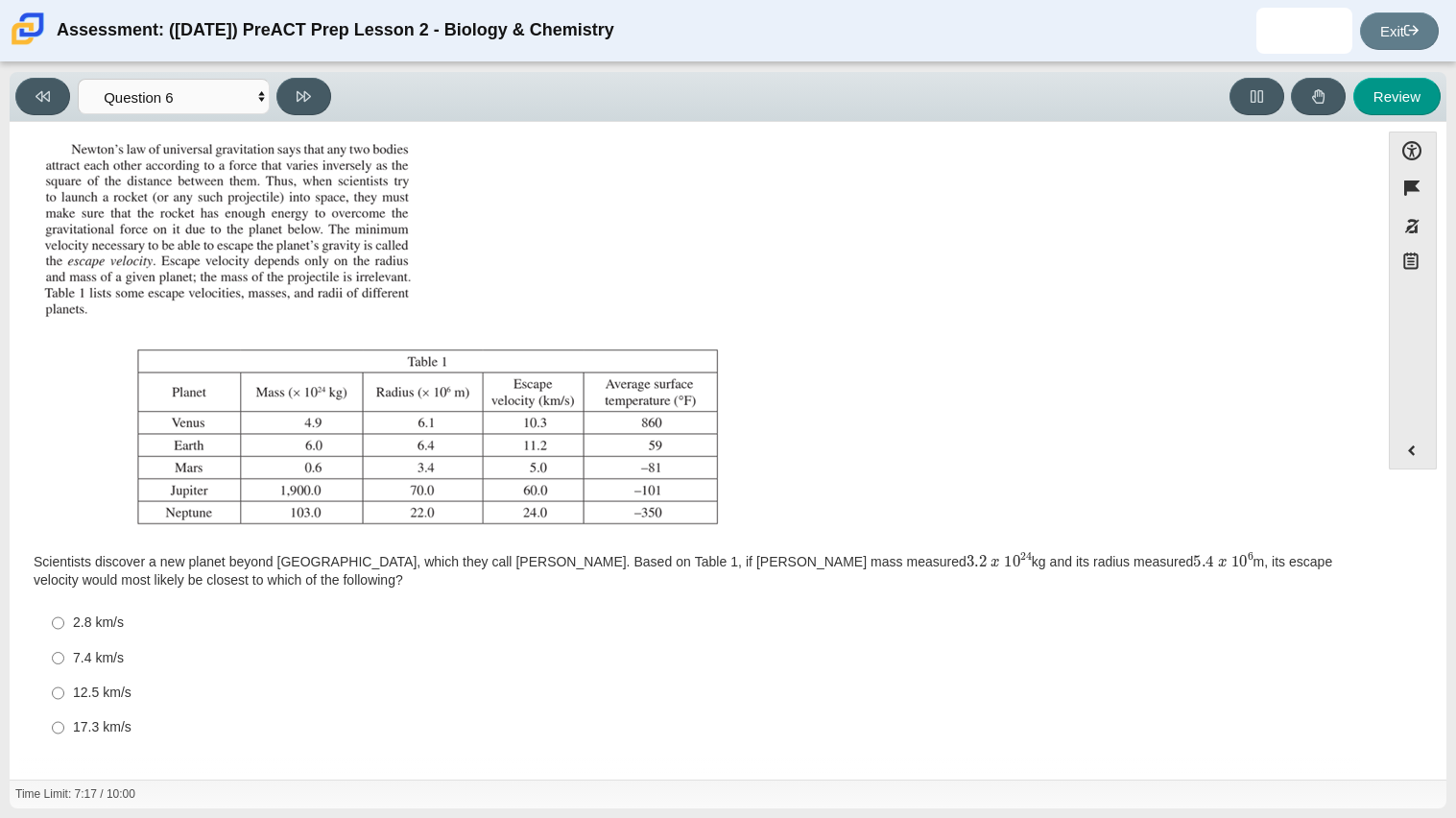
click at [94, 681] on label "12.5 km/s 12.5 km/s" at bounding box center [696, 693] width 1315 height 35
click at [64, 681] on input "12.5 km/s 12.5 km/s" at bounding box center [58, 693] width 13 height 35
radio input "true"
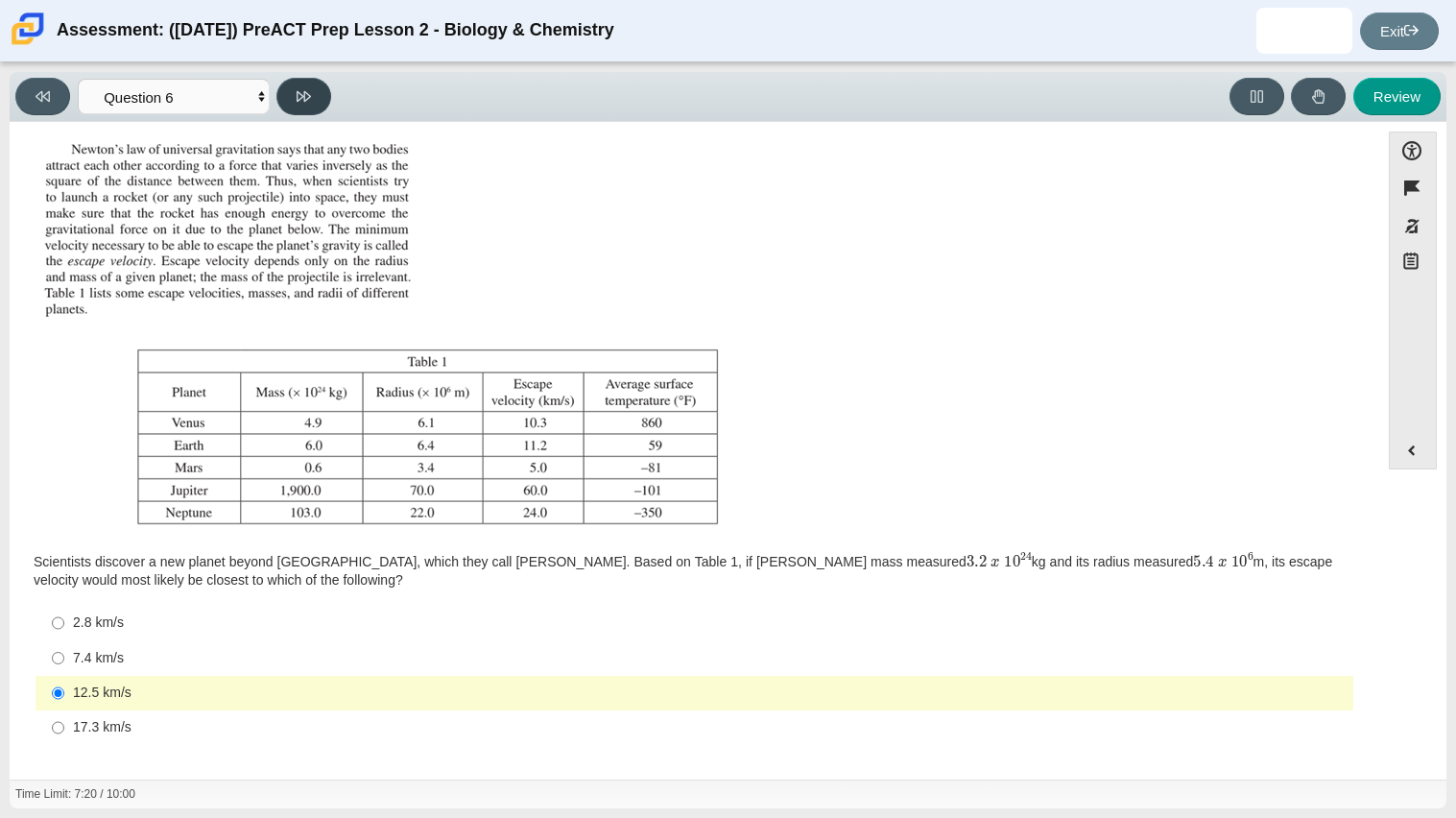
click at [312, 107] on button at bounding box center [303, 97] width 54 height 37
select select "31694628-7769-4744-9964-d3ed6115c03c"
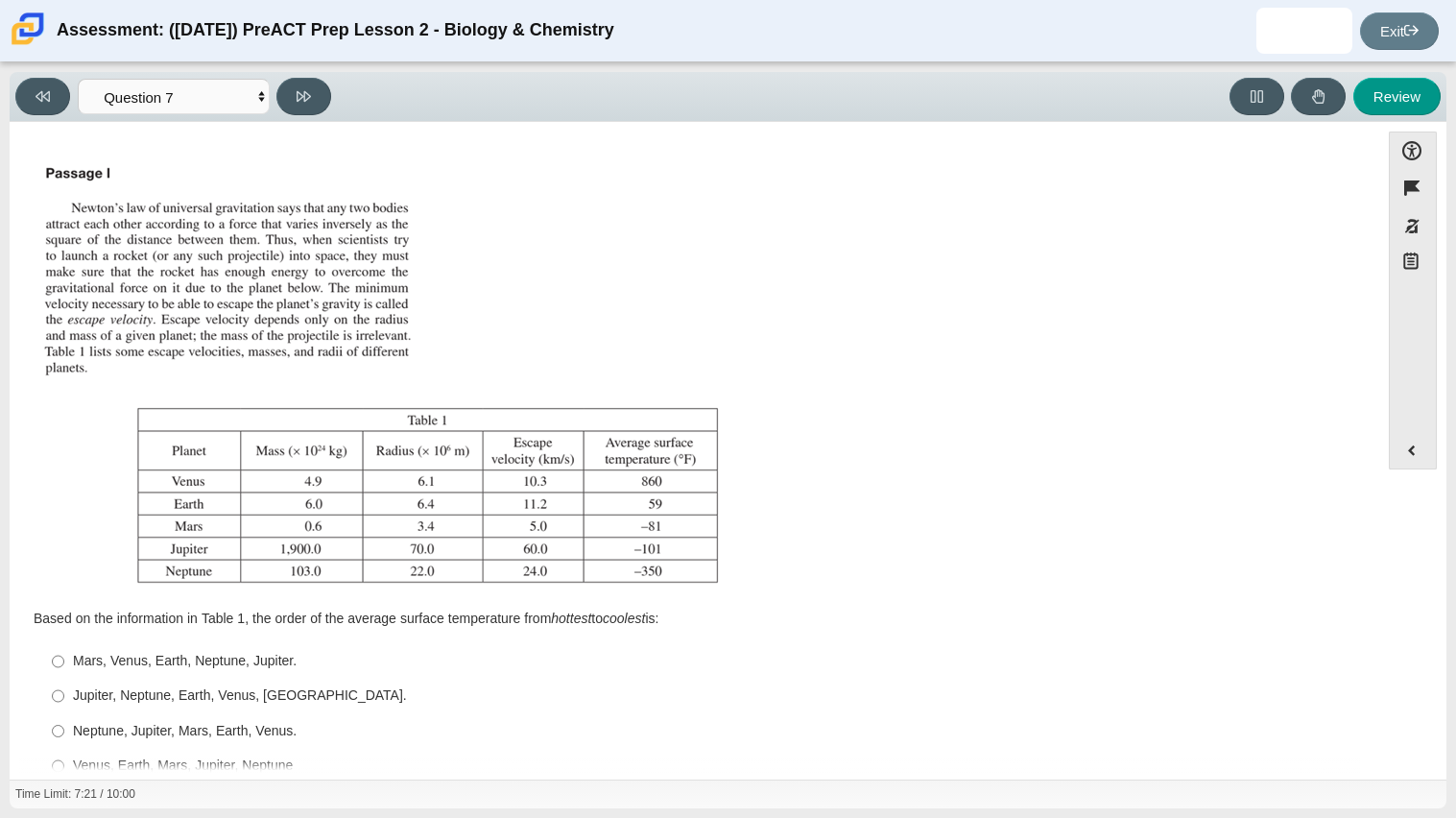
click at [220, 684] on label "Jupiter, Neptune, Earth, Venus, Mars. Jupiter, Neptune, Earth, Venus, Mars." at bounding box center [696, 696] width 1315 height 35
click at [64, 684] on input "Jupiter, Neptune, Earth, Venus, Mars. Jupiter, Neptune, Earth, Venus, Mars." at bounding box center [58, 696] width 13 height 35
radio input "true"
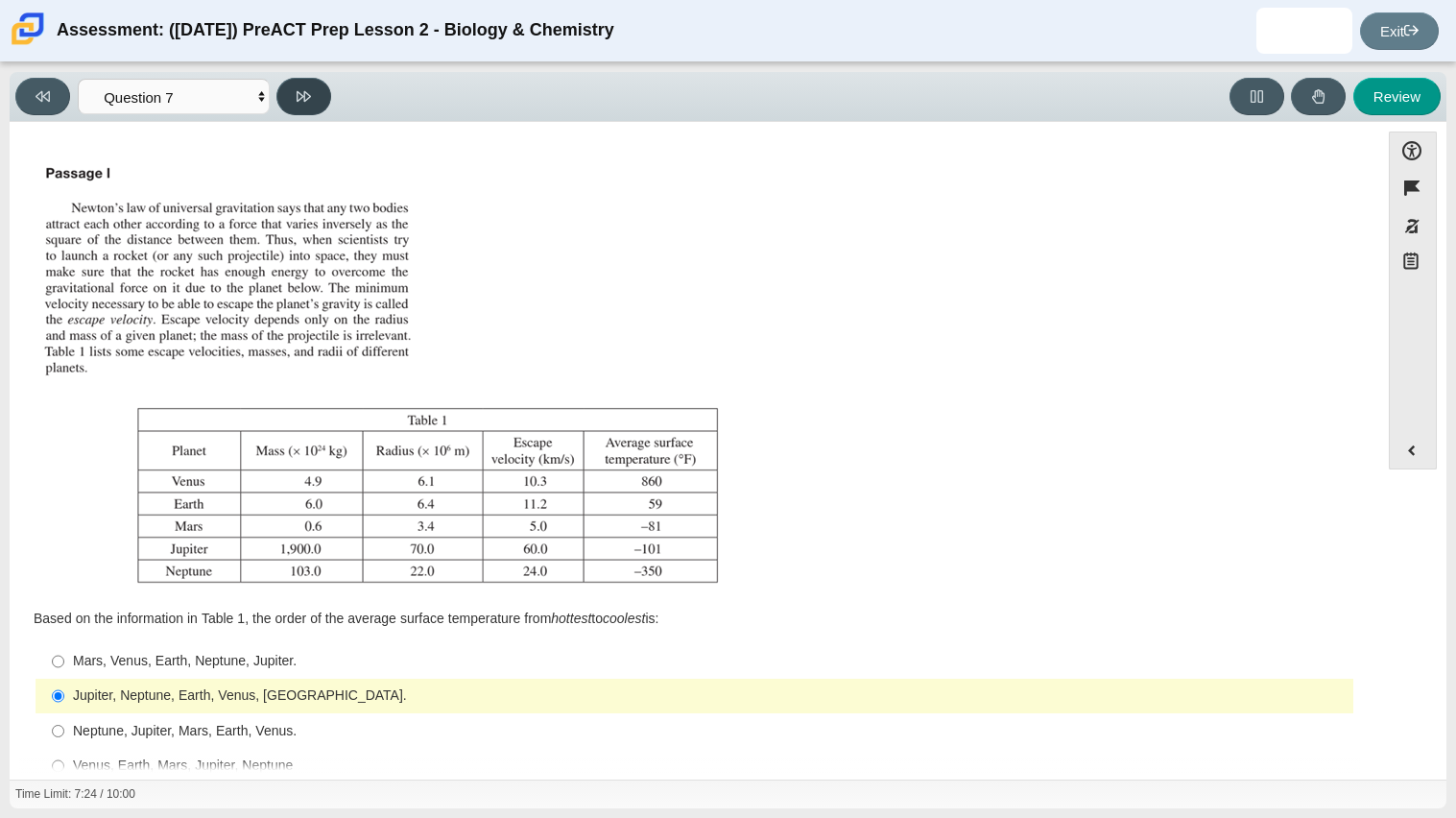
click at [311, 101] on icon at bounding box center [304, 96] width 15 height 15
select select "02960795-9514-4c41-985f-77b6951c8514"
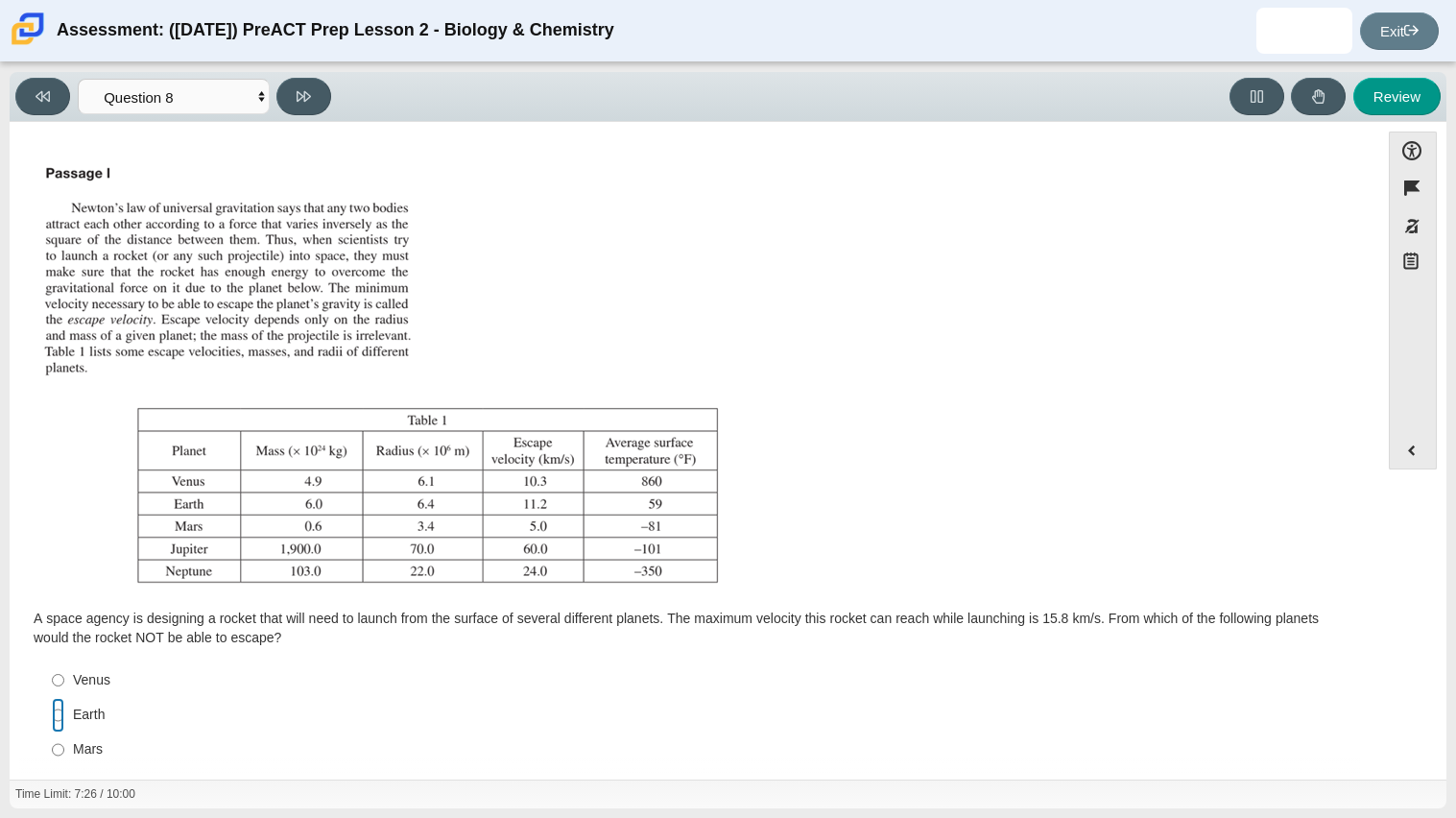
click at [54, 722] on input "Earth Earth" at bounding box center [58, 714] width 13 height 35
radio input "true"
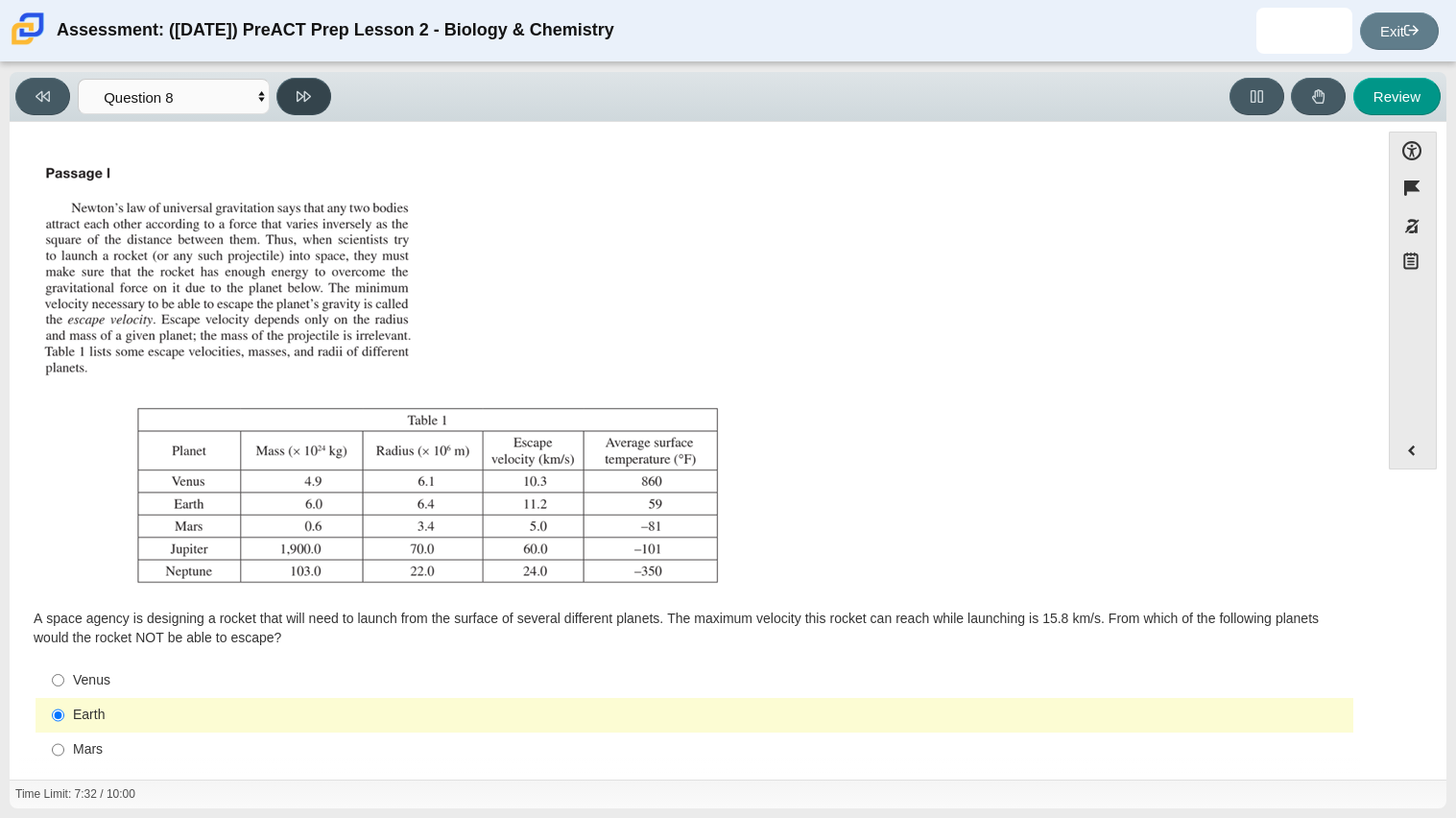
click at [301, 90] on icon at bounding box center [304, 96] width 15 height 15
select select "ef19177f-9eb9-441f-a0b9-65cd4e602bb5"
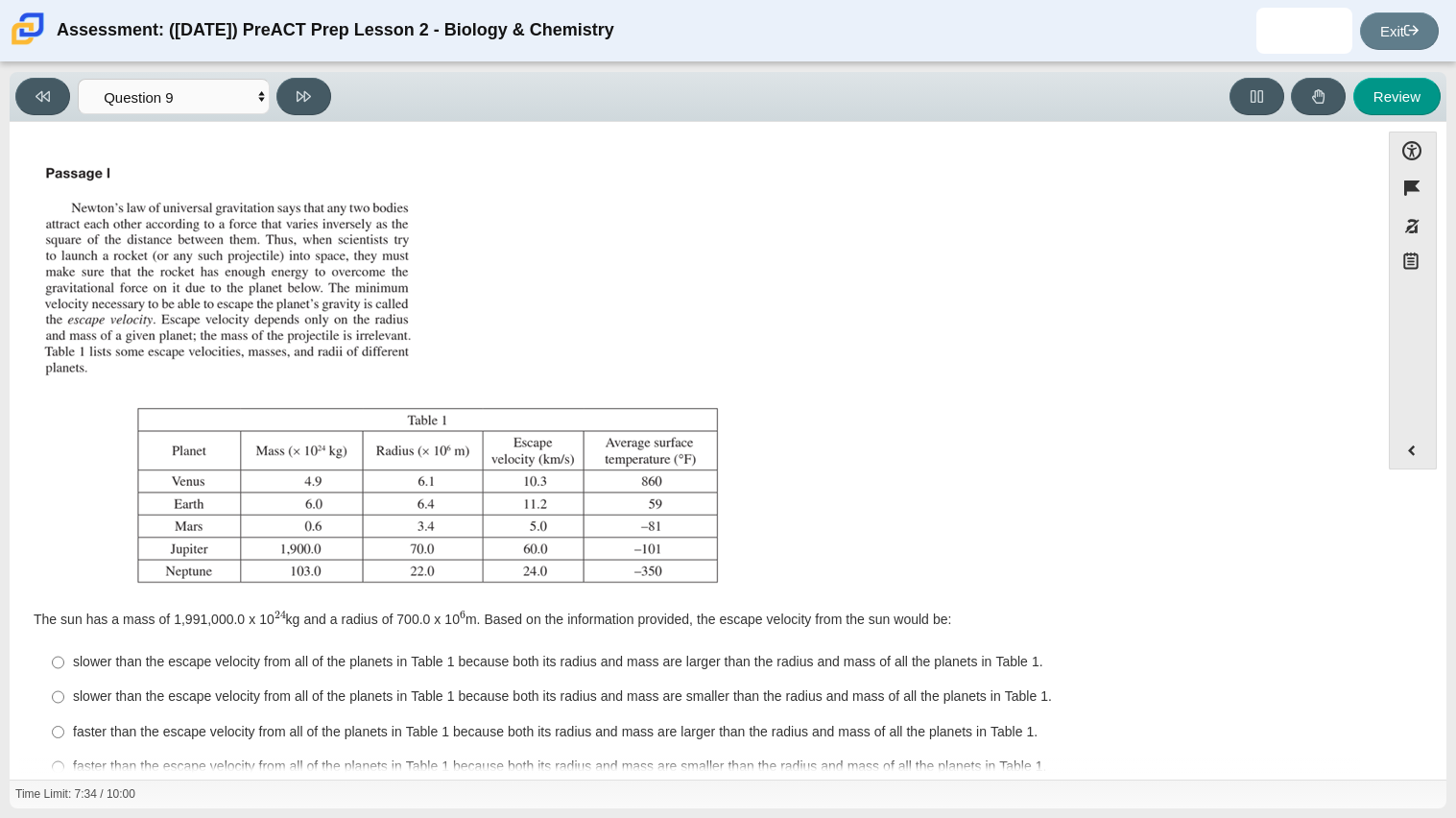
click at [136, 699] on div "slower than the escape velocity from all of the planets in Table 1 because both…" at bounding box center [710, 696] width 1273 height 19
click at [64, 699] on input "slower than the escape velocity from all of the planets in Table 1 because both…" at bounding box center [58, 697] width 13 height 35
radio input "true"
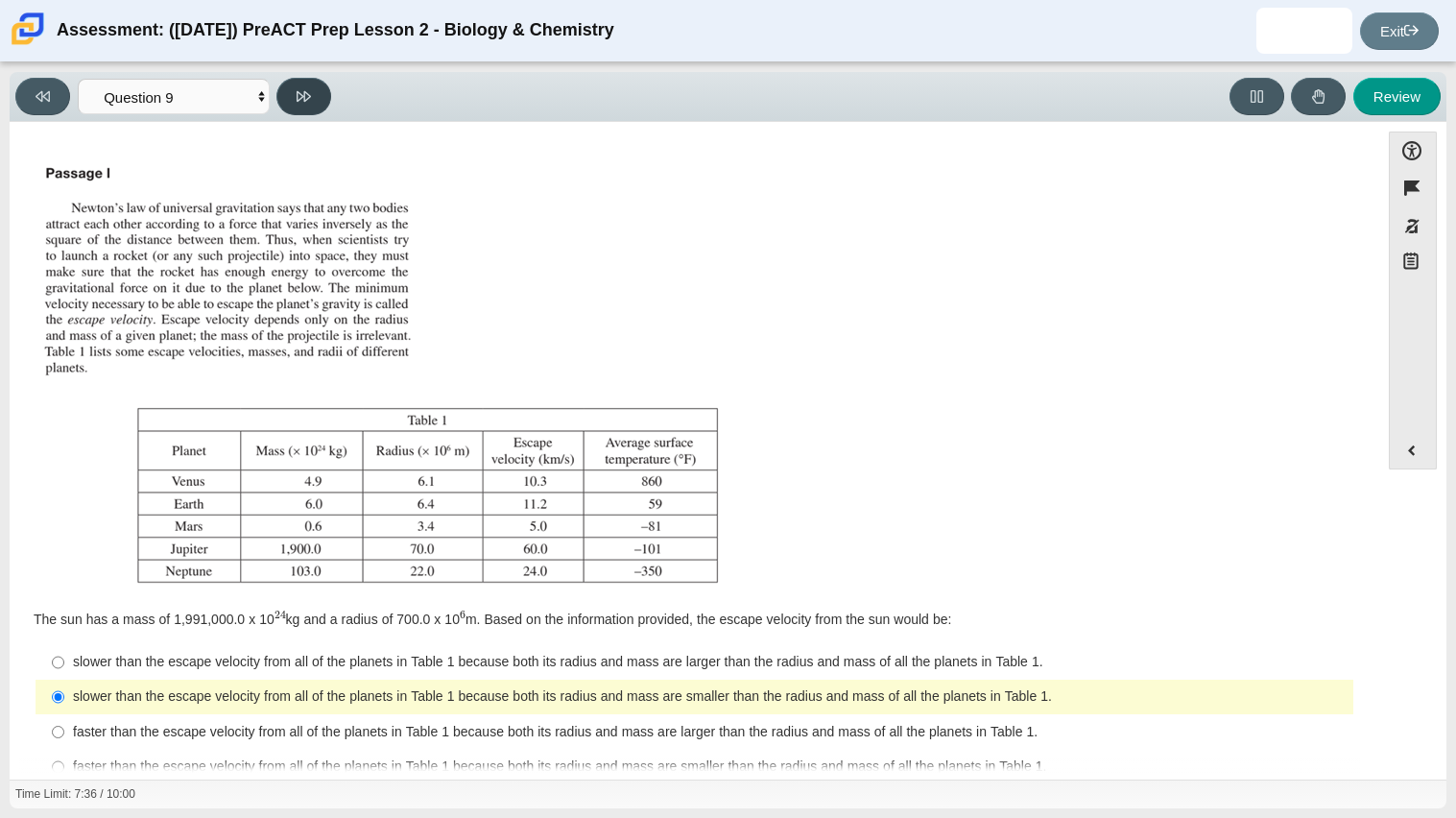
click at [322, 94] on button at bounding box center [303, 97] width 54 height 37
select select "b9bf8baa-c570-4e7d-b5c0-da6c71b27e9c"
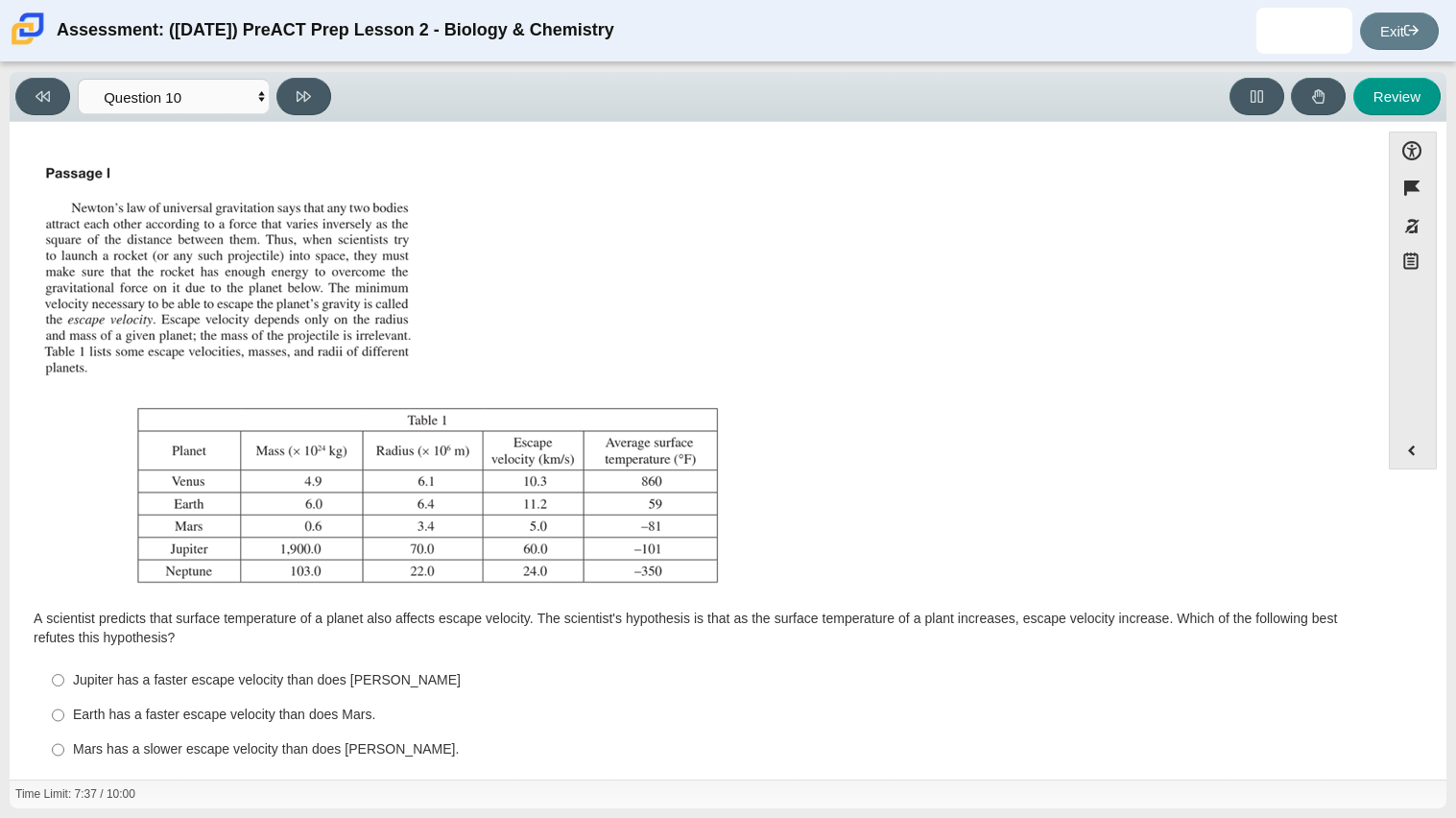
click at [101, 712] on div "Earth has a faster escape velocity than does Mars." at bounding box center [710, 714] width 1273 height 19
click at [64, 712] on input "Earth has a faster escape velocity than does Mars. Earth has a faster escape ve…" at bounding box center [58, 714] width 13 height 35
radio input "true"
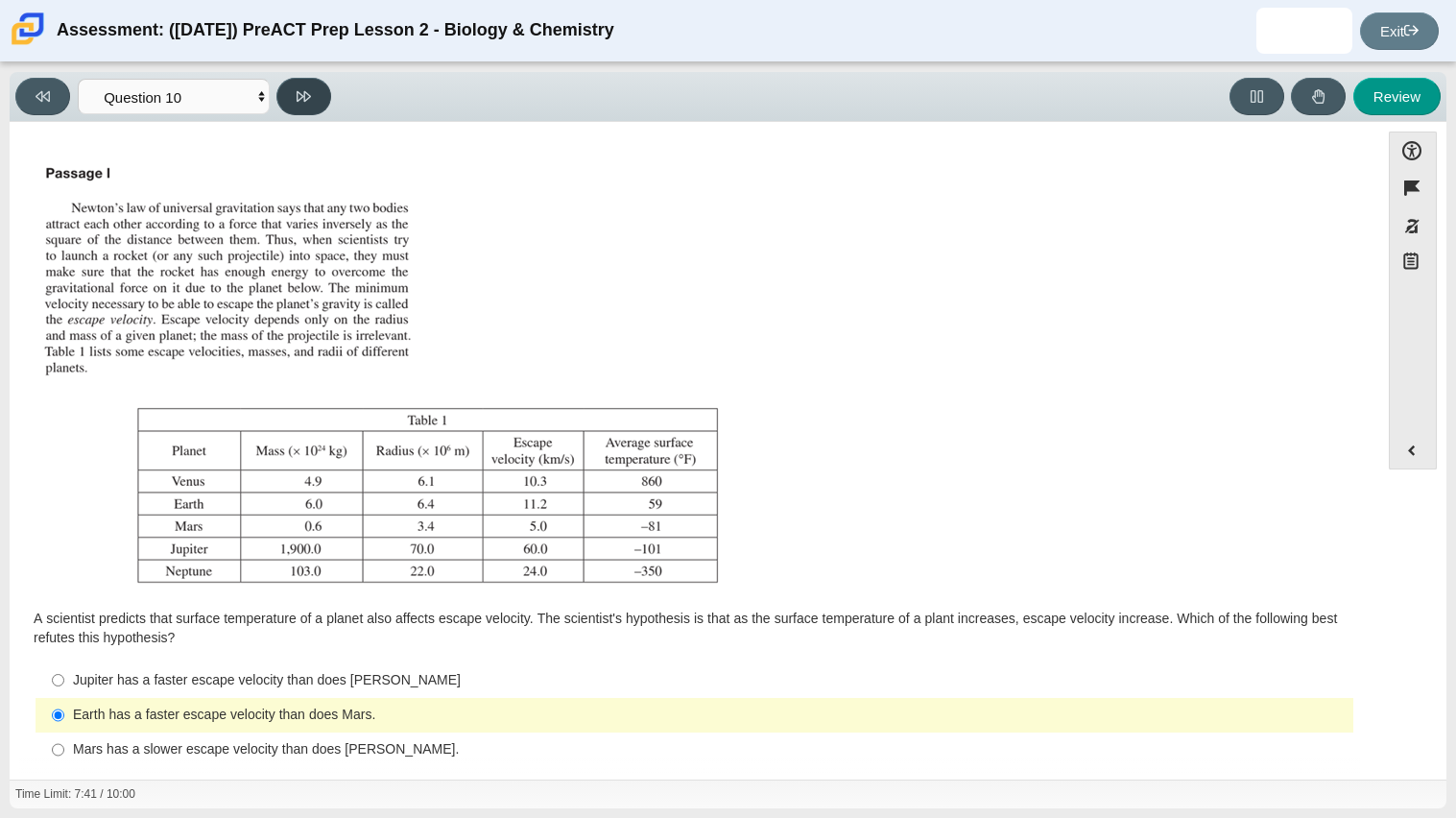
click at [307, 105] on button at bounding box center [303, 97] width 54 height 37
select select "review"
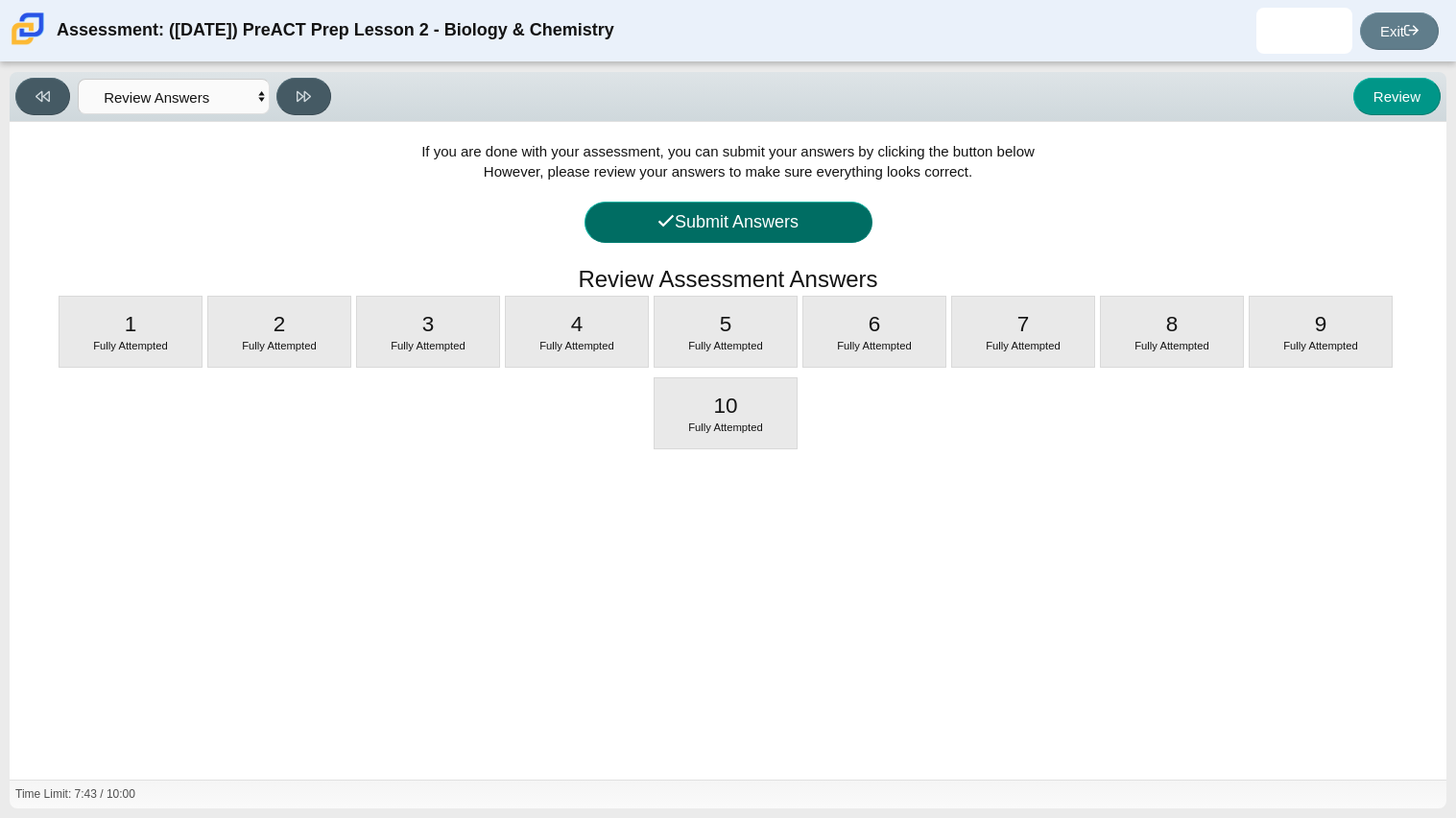
click at [711, 219] on button "Submit Answers" at bounding box center [728, 222] width 288 height 41
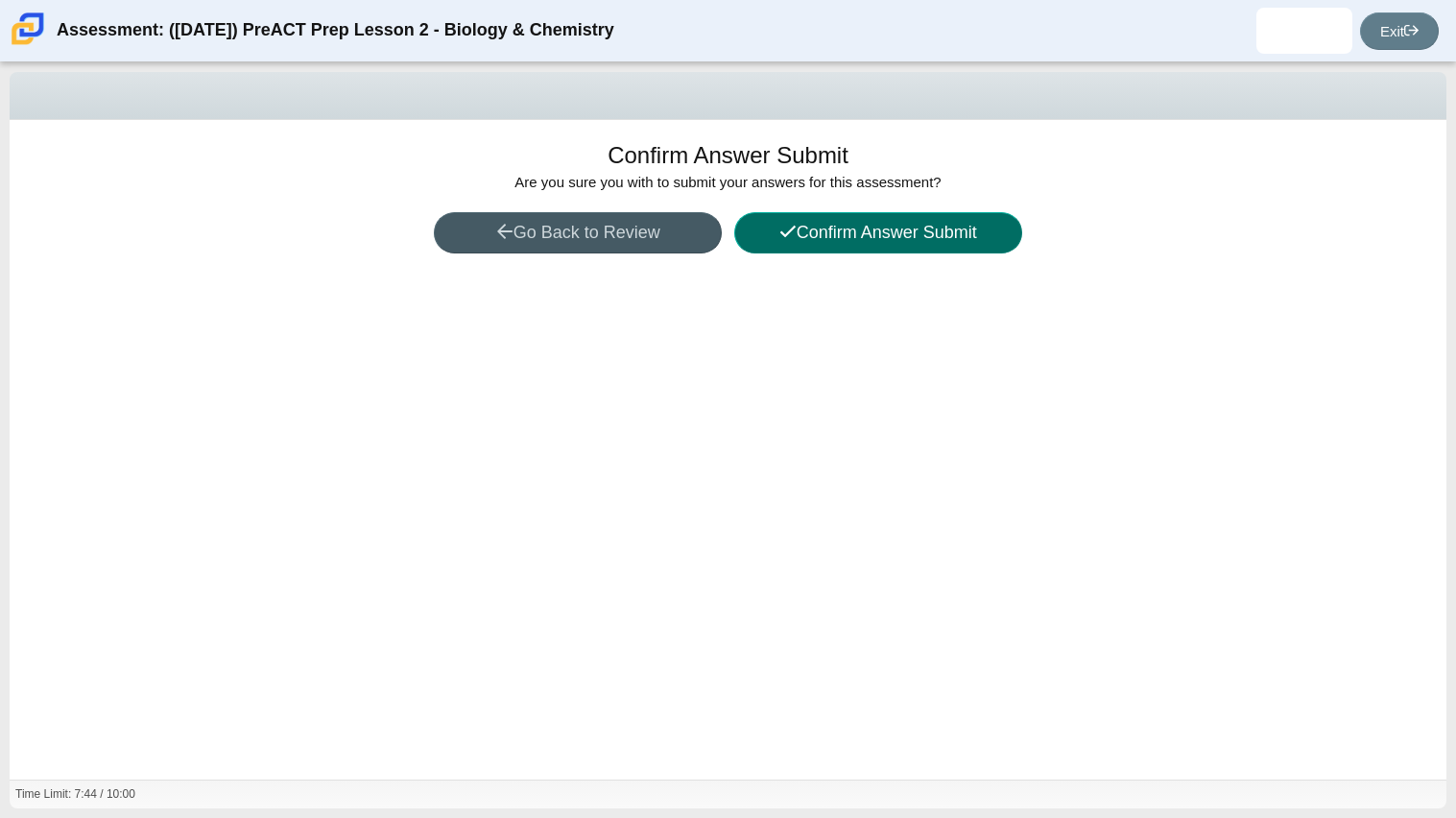
click at [828, 229] on button "Confirm Answer Submit" at bounding box center [879, 233] width 288 height 41
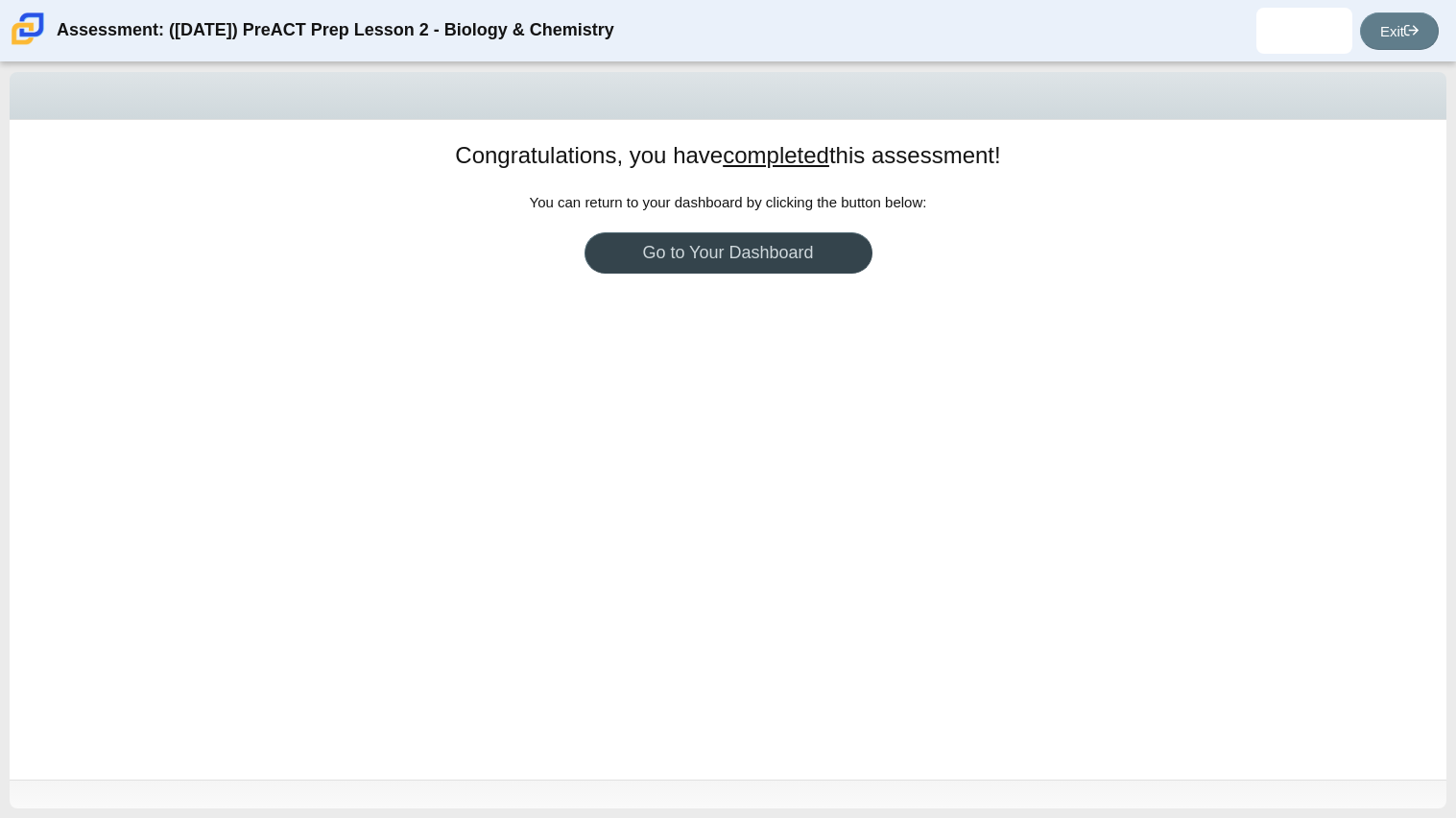
click at [799, 254] on link "Go to Your Dashboard" at bounding box center [728, 253] width 288 height 41
